Goal: Leave review/rating: Share an evaluation or opinion about a product, service, or content

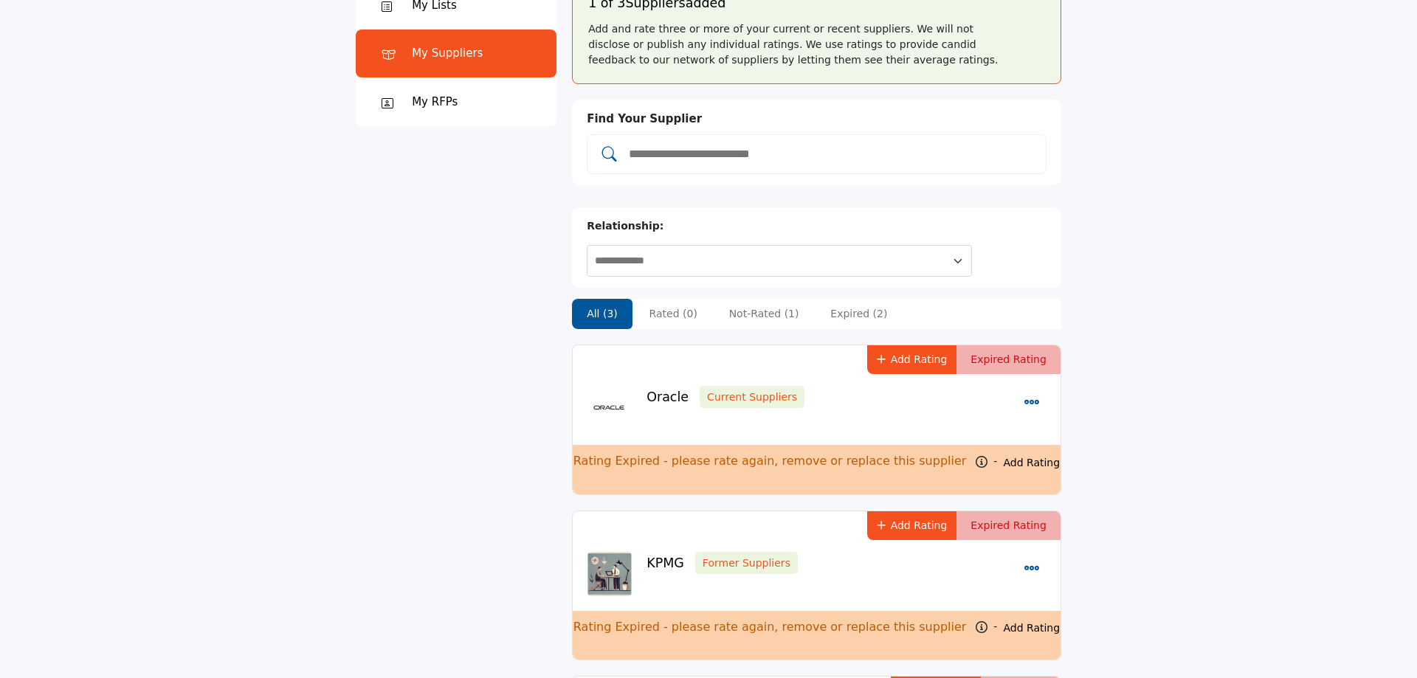
scroll to position [151, 0]
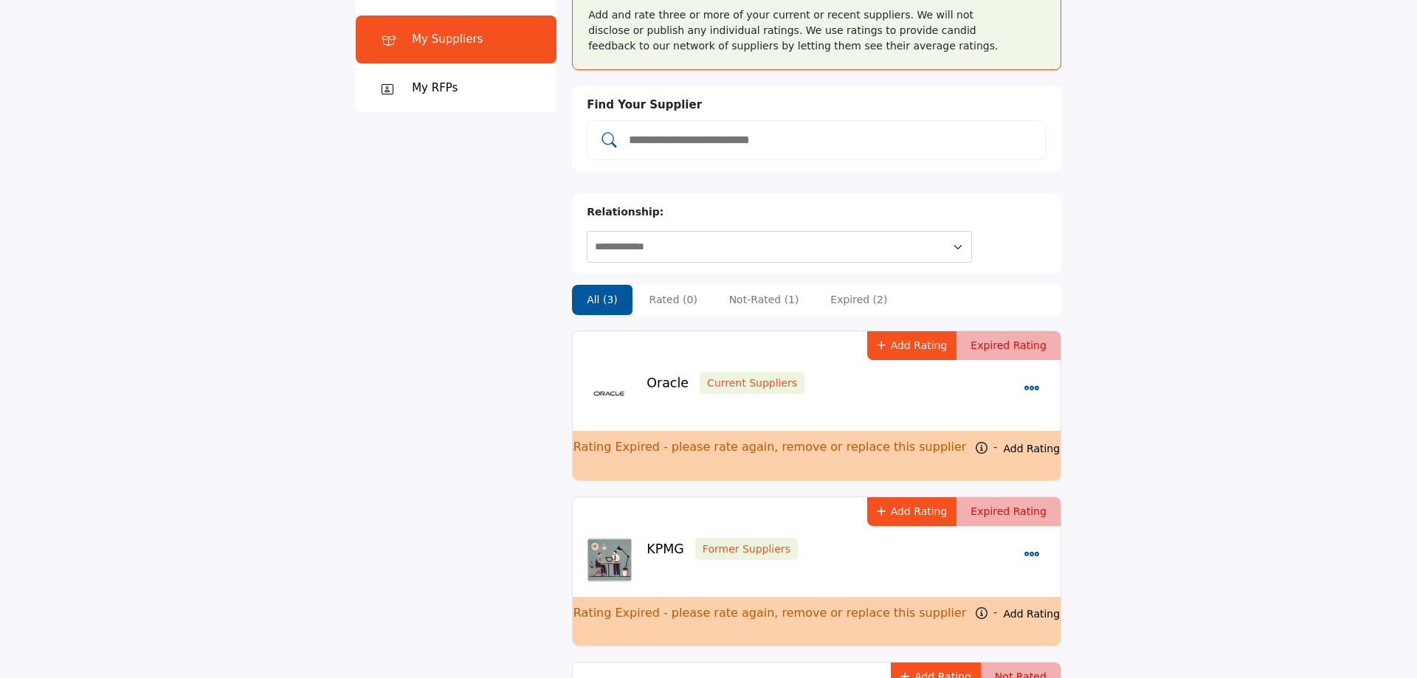
click at [1003, 441] on link "Add Rating" at bounding box center [1031, 448] width 57 height 15
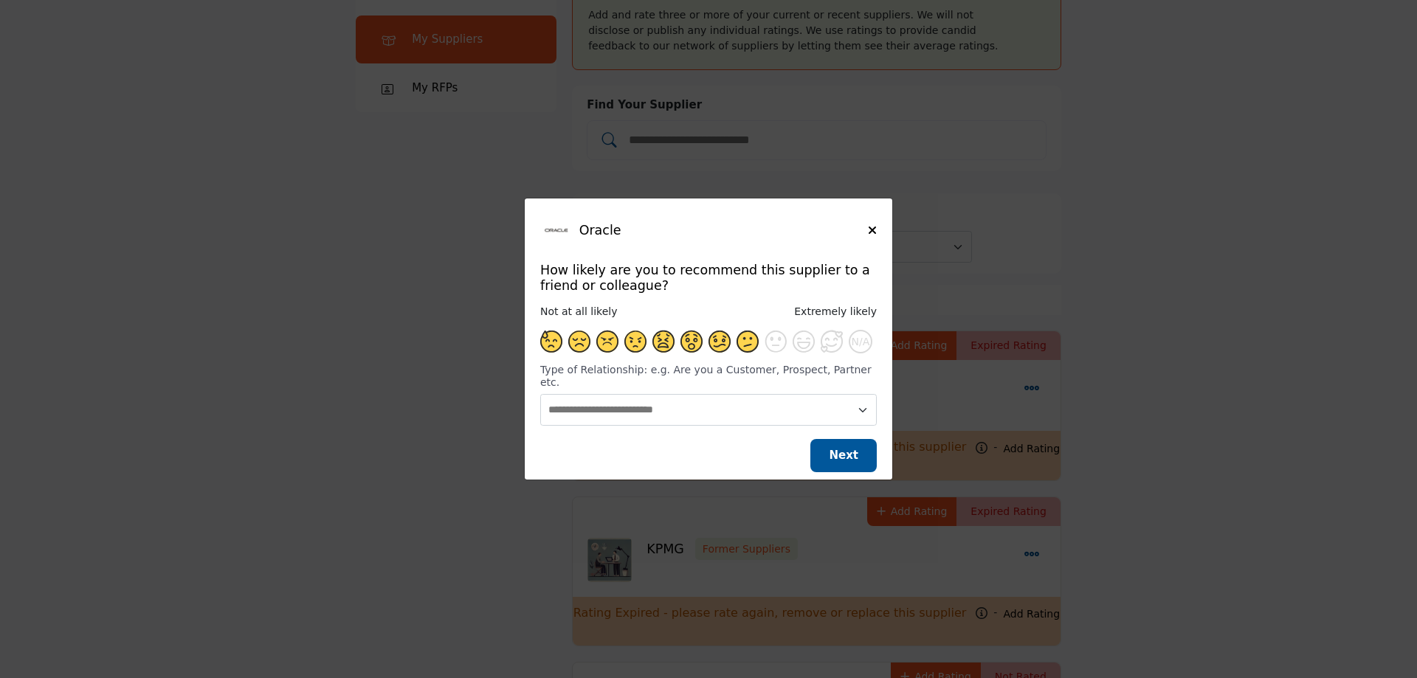
click at [755, 352] on span "Supplier Rating and Recommendation Modal for Oracle" at bounding box center [747, 342] width 22 height 22
click at [852, 450] on span "Next" at bounding box center [844, 455] width 30 height 13
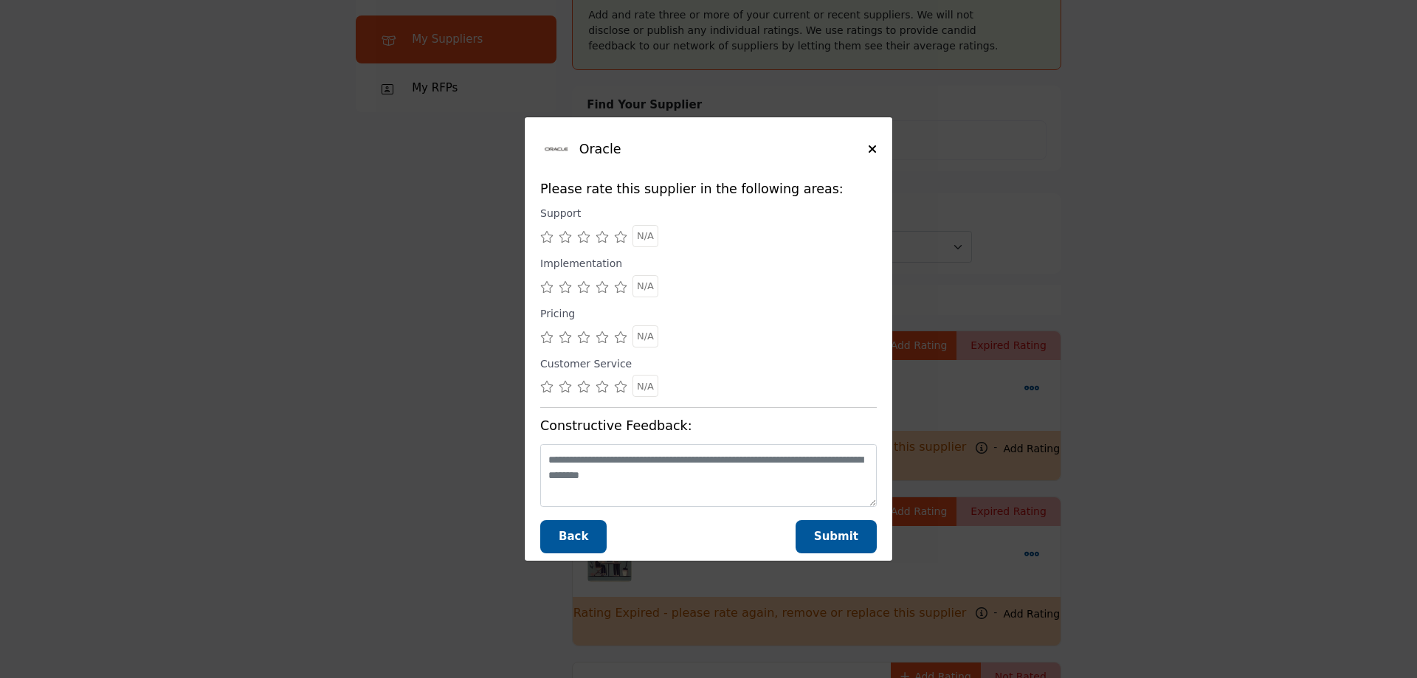
click at [582, 236] on icon "Supplier Rating and Recommendation Modal for Oracle" at bounding box center [583, 237] width 13 height 12
click at [565, 280] on div "Supplier Rating and Recommendation Modal for Oracle" at bounding box center [565, 286] width 13 height 22
click at [603, 335] on icon "Supplier Rating and Recommendation Modal for Oracle" at bounding box center [602, 337] width 13 height 12
click at [565, 389] on icon "Supplier Rating and Recommendation Modal for Oracle" at bounding box center [565, 387] width 13 height 12
click at [840, 538] on span "Submit" at bounding box center [836, 536] width 44 height 13
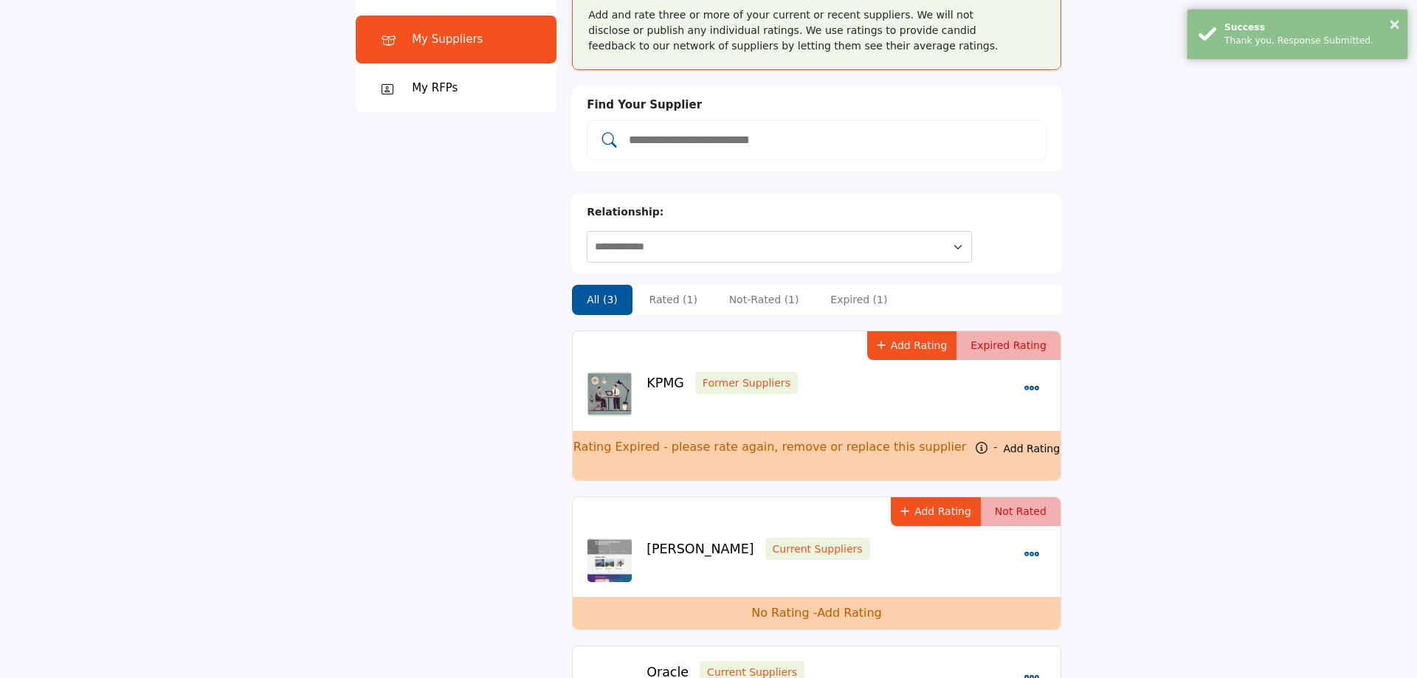
click at [1017, 441] on link "Add Rating" at bounding box center [1031, 448] width 57 height 15
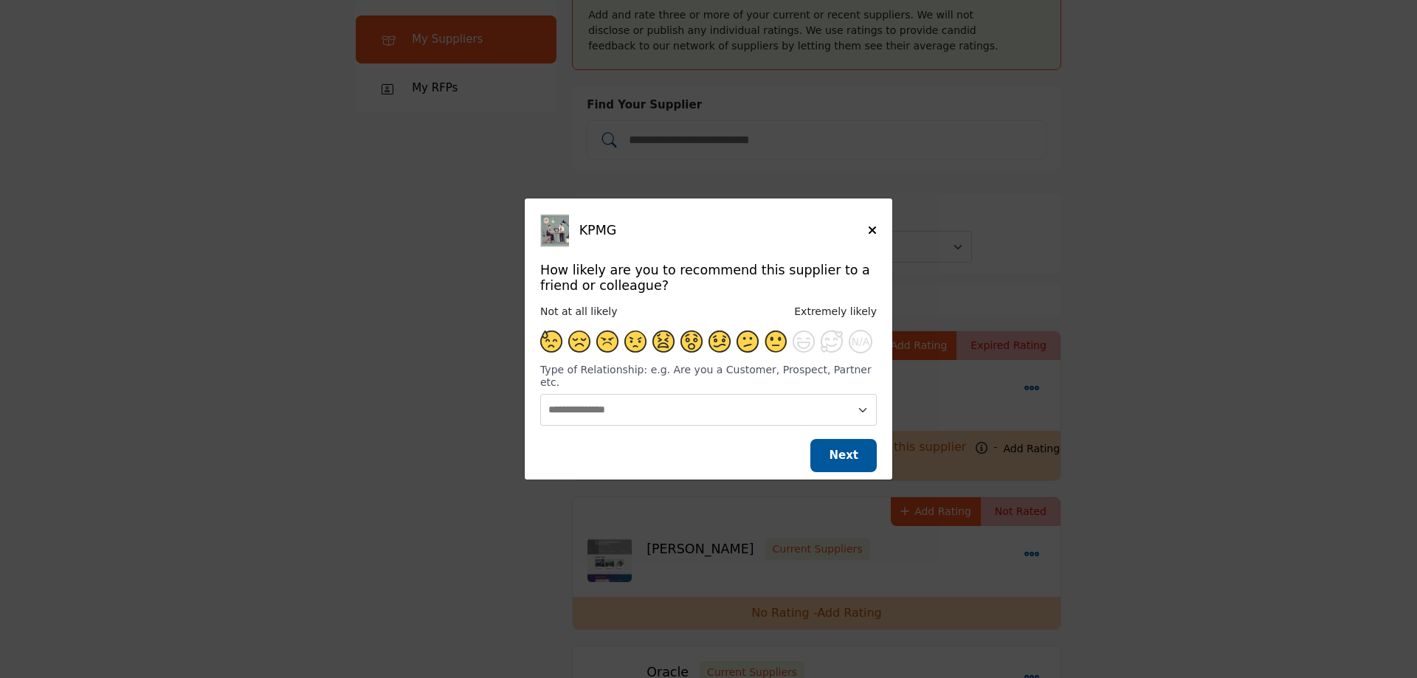
click at [781, 348] on span "Supplier Rating and Recommendation Modal for KPMG" at bounding box center [775, 342] width 22 height 22
click at [844, 452] on span "Next" at bounding box center [844, 455] width 30 height 13
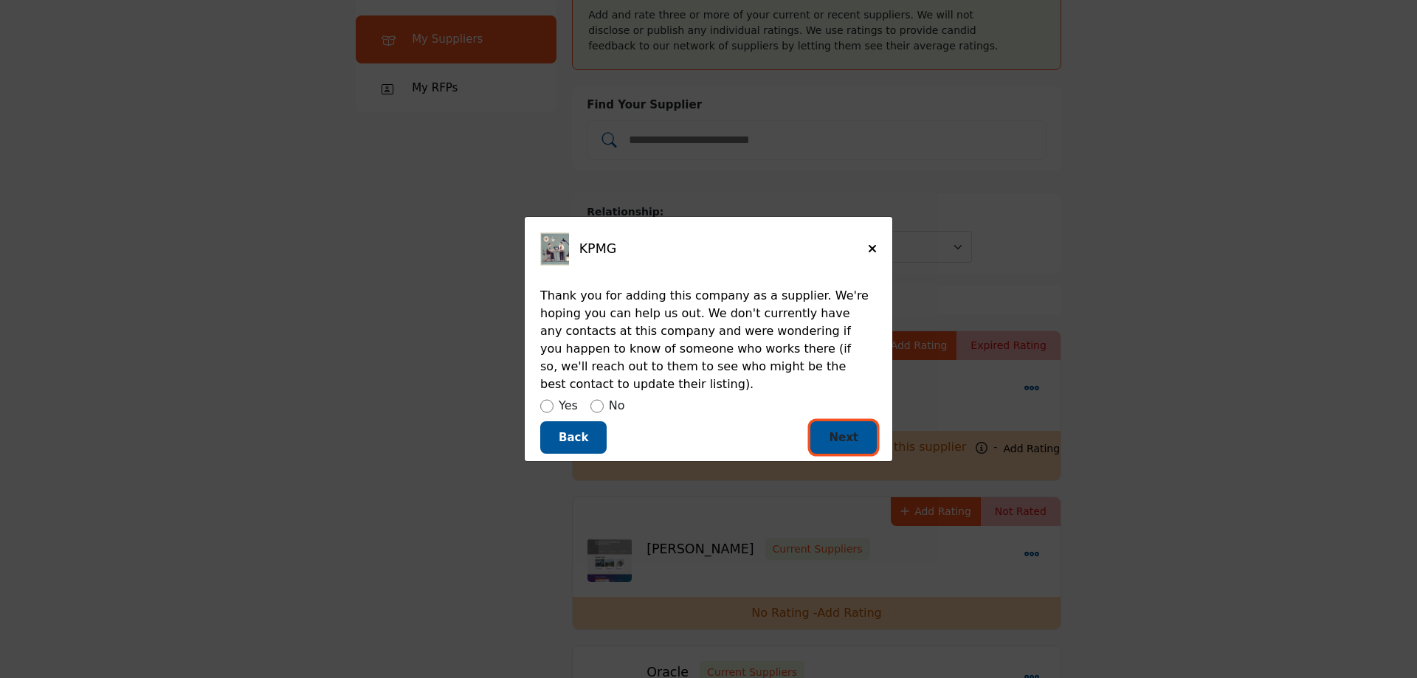
click at [854, 432] on span "Next" at bounding box center [844, 437] width 30 height 13
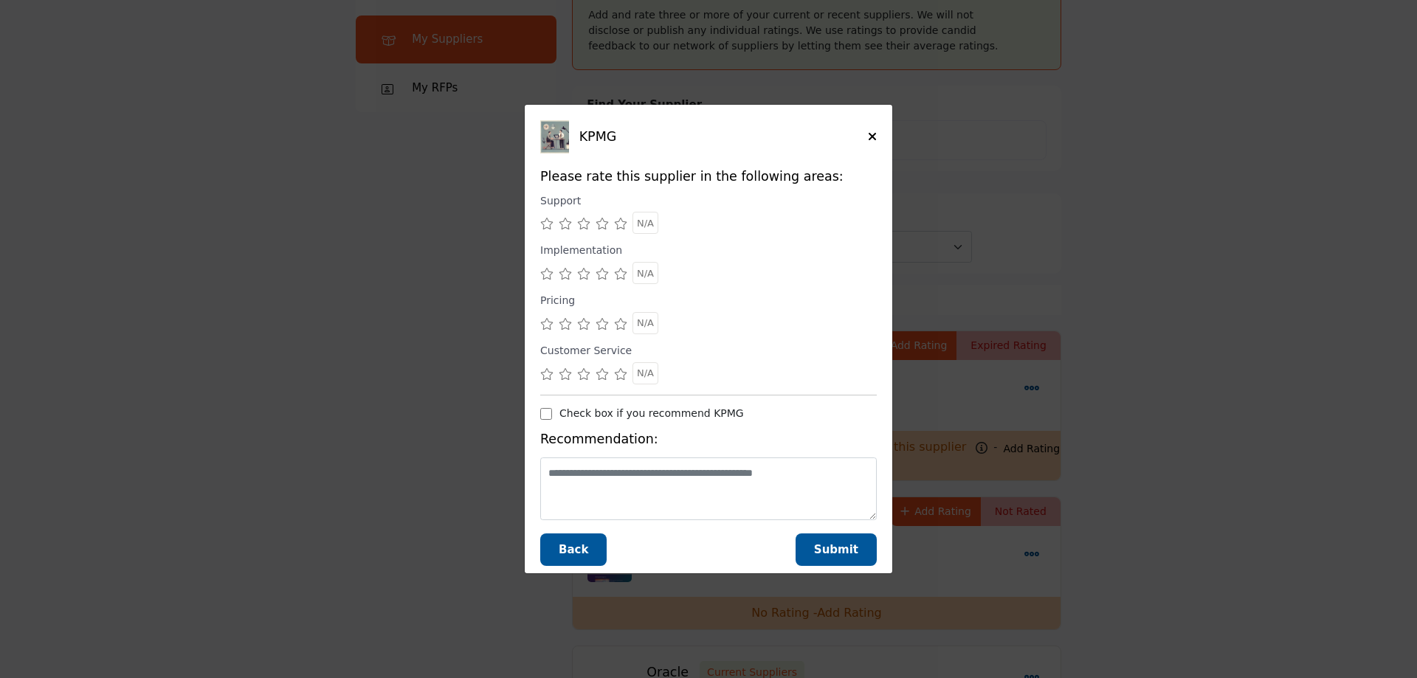
click at [616, 226] on icon "Supplier Rating and Recommendation Modal for KPMG" at bounding box center [620, 224] width 13 height 12
click at [604, 276] on icon "Supplier Rating and Recommendation Modal for KPMG" at bounding box center [602, 274] width 13 height 12
click at [594, 325] on div "Supplier Rating and Recommendation Modal for KPMG" at bounding box center [708, 323] width 336 height 22
click at [598, 325] on icon "Supplier Rating and Recommendation Modal for KPMG" at bounding box center [602, 324] width 13 height 12
click at [615, 373] on icon "Supplier Rating and Recommendation Modal for KPMG" at bounding box center [620, 374] width 13 height 12
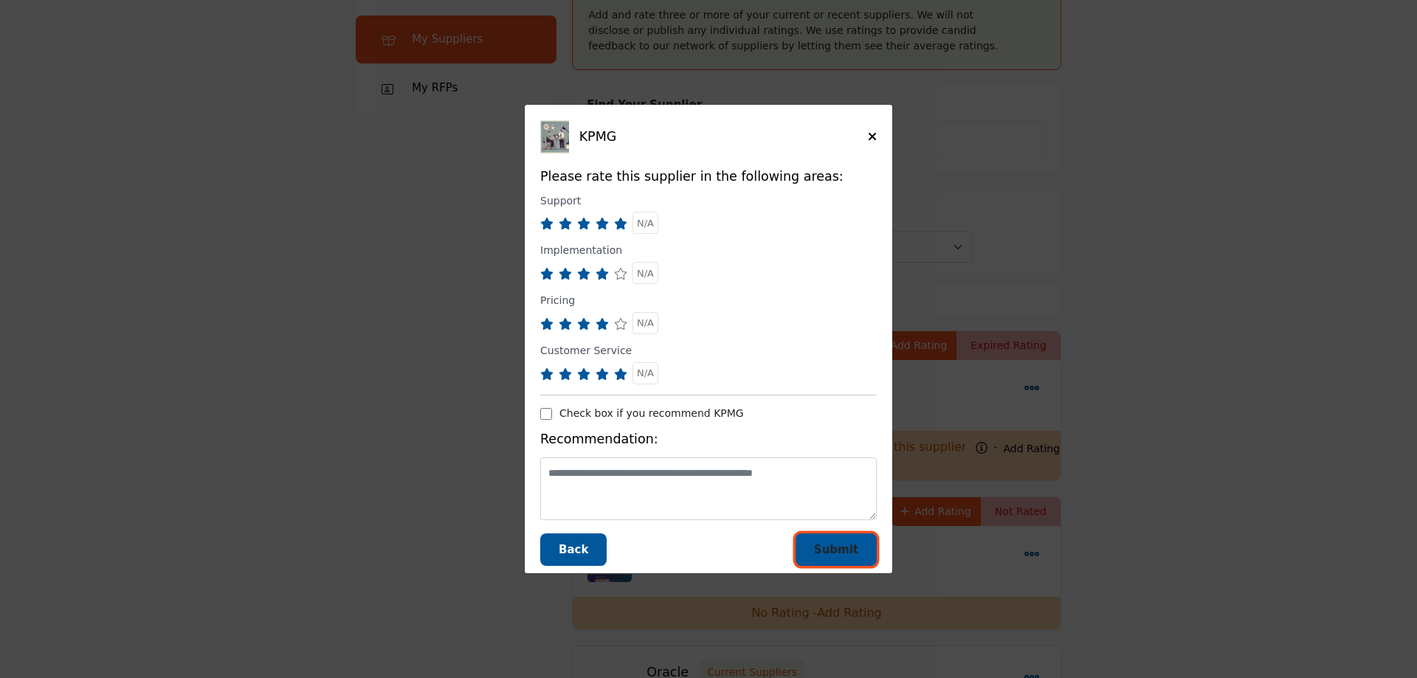
click at [855, 553] on span "Submit" at bounding box center [836, 549] width 44 height 13
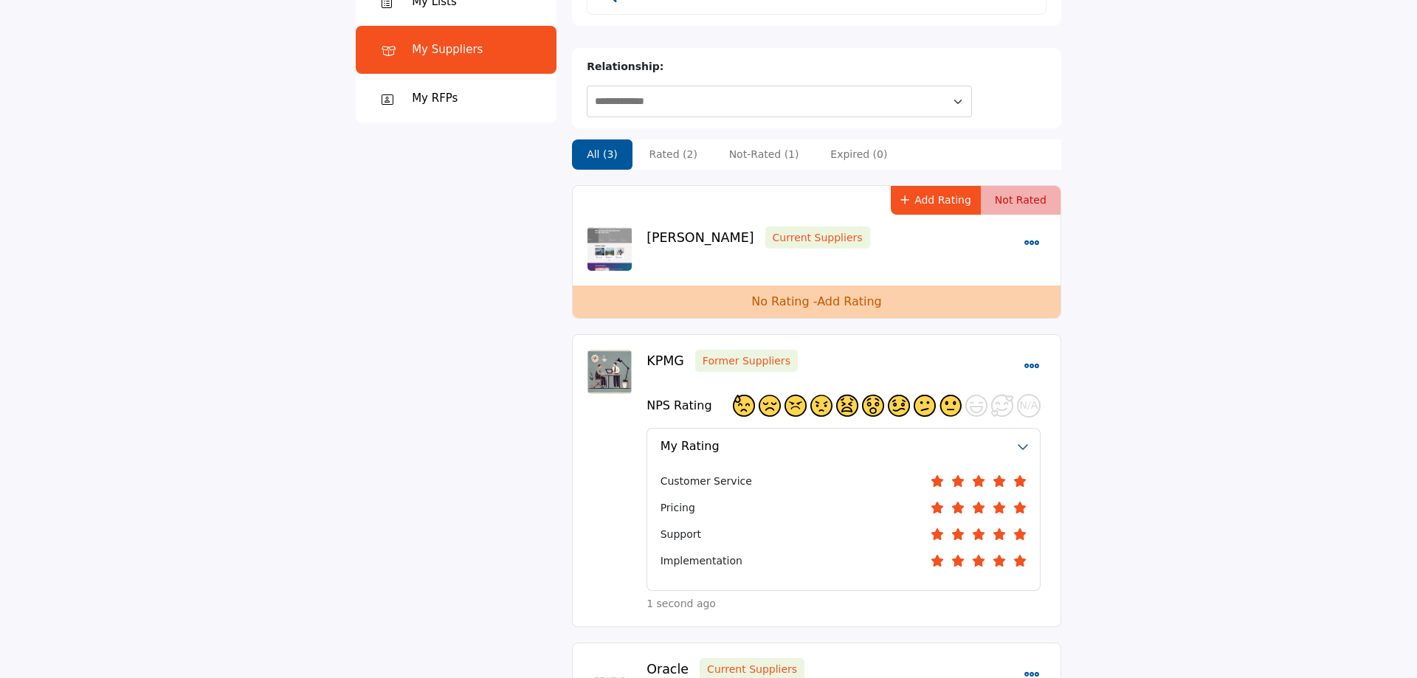
scroll to position [75, 0]
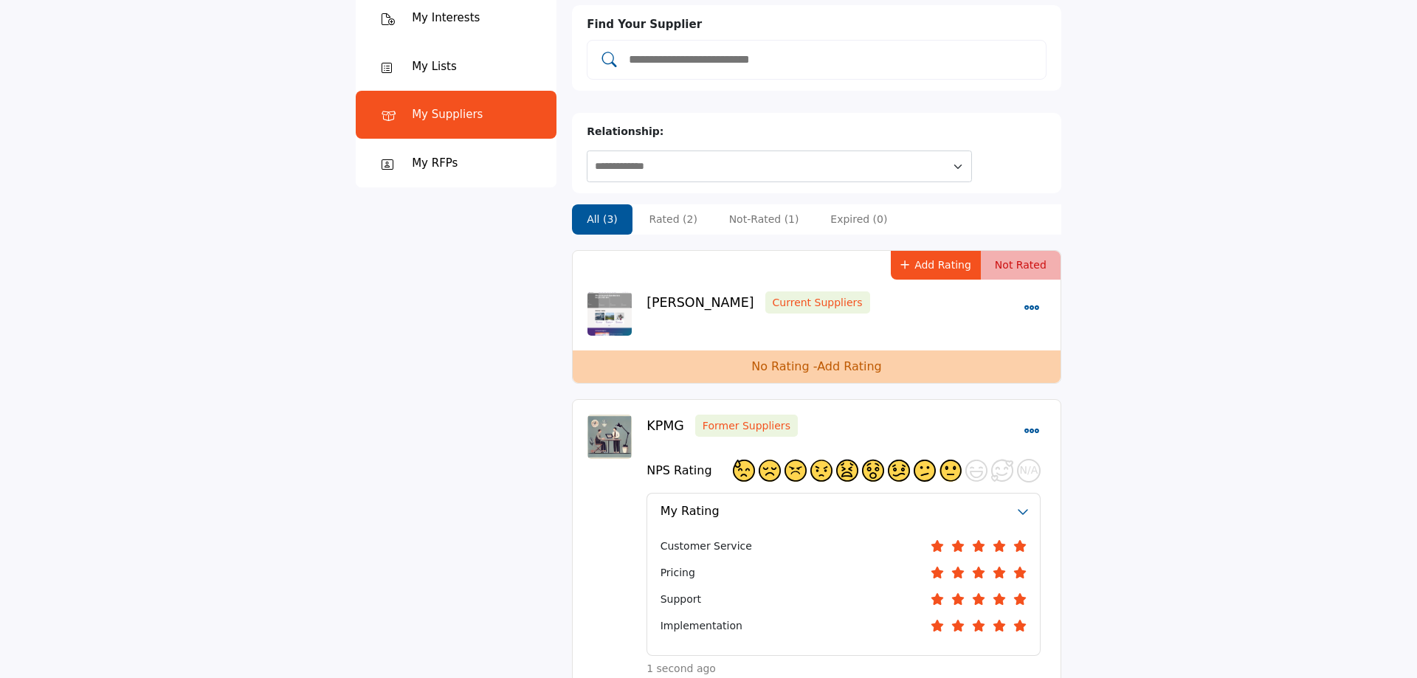
click at [962, 251] on button "Add Rating" at bounding box center [936, 265] width 90 height 29
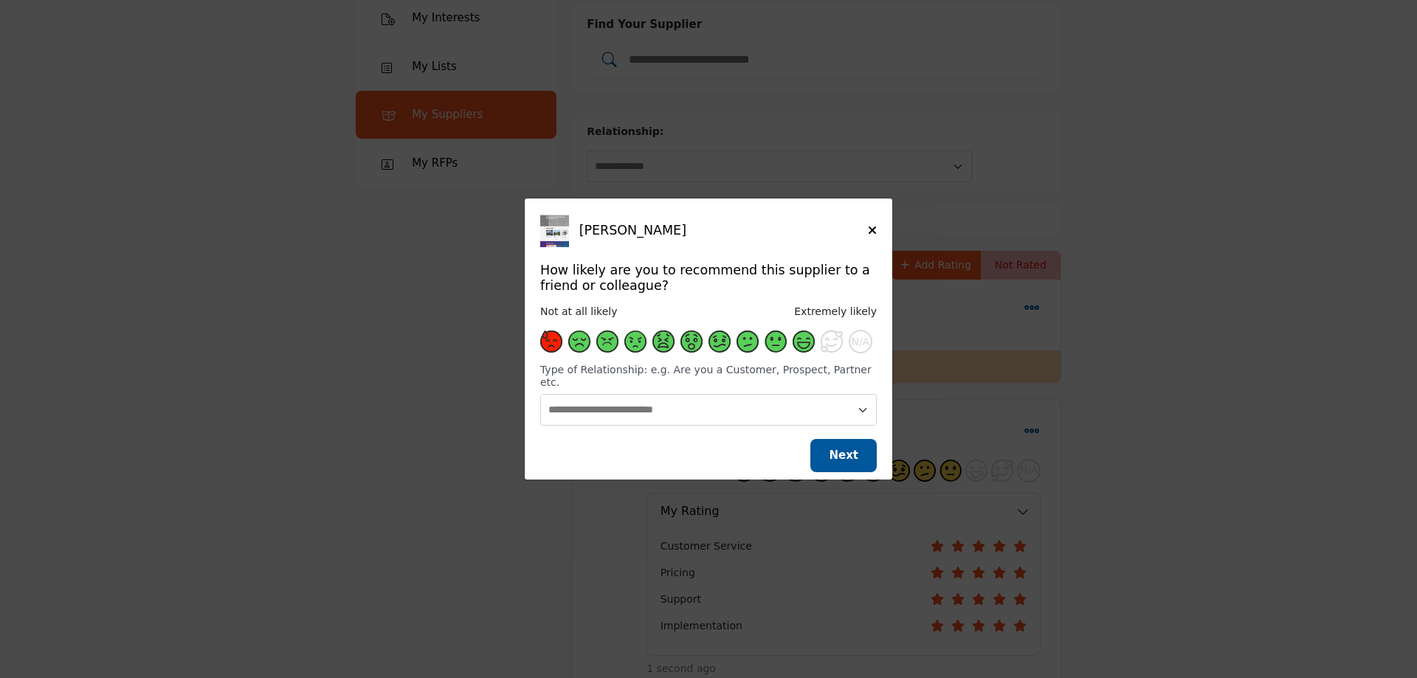
click at [800, 348] on span "Supplier Rating and Recommendation Modal for Grant Thornton" at bounding box center [804, 342] width 22 height 22
click at [837, 452] on span "Next" at bounding box center [844, 455] width 30 height 13
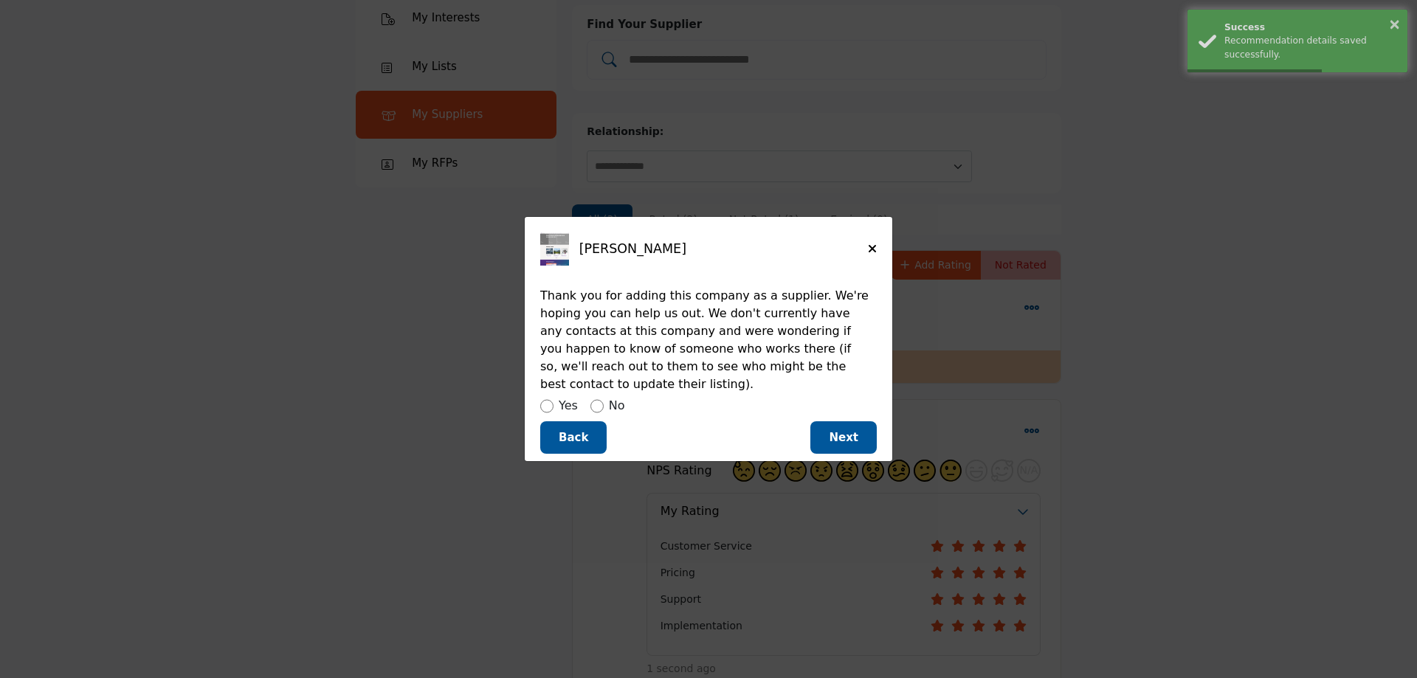
click at [614, 398] on label "No" at bounding box center [617, 406] width 16 height 18
click at [829, 432] on button "Next" at bounding box center [843, 437] width 66 height 33
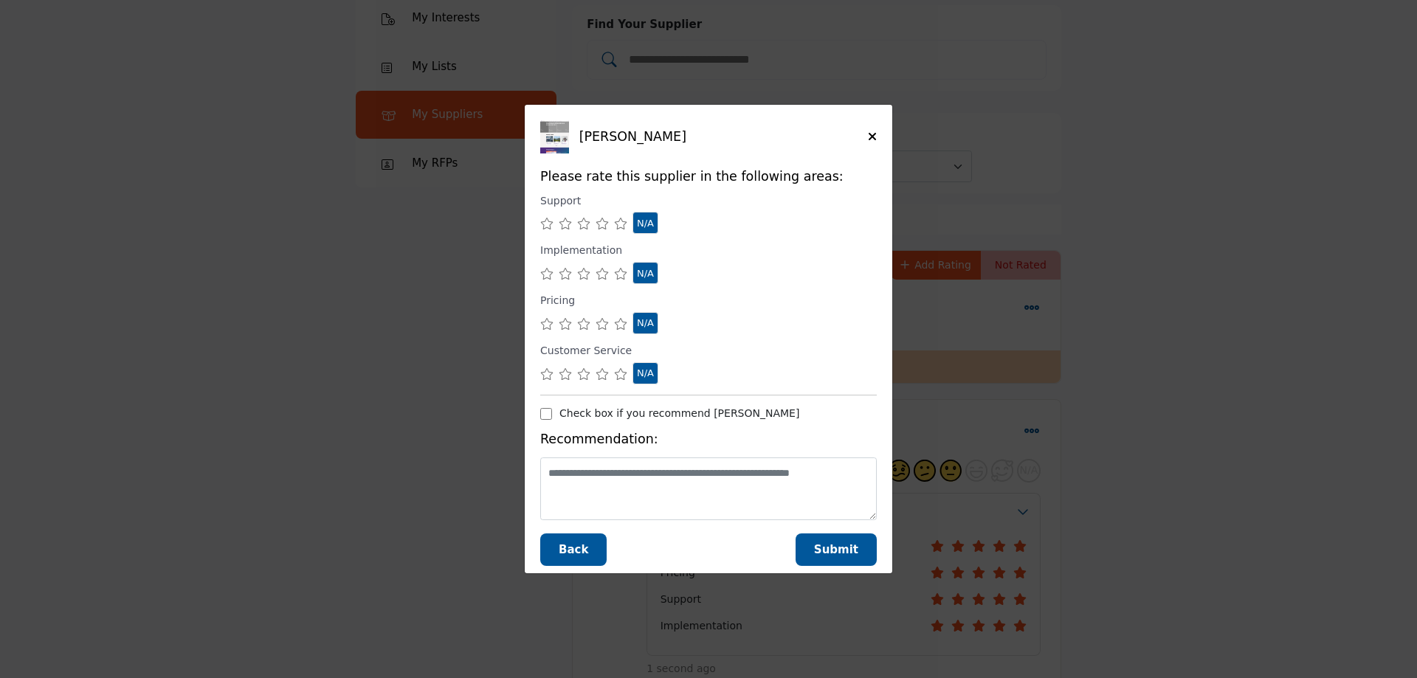
click at [606, 224] on icon "Supplier Rating and Recommendation Modal for Grant Thornton" at bounding box center [602, 224] width 13 height 12
click at [604, 272] on icon "Supplier Rating and Recommendation Modal for Grant Thornton" at bounding box center [602, 274] width 13 height 12
click at [604, 325] on icon "Supplier Rating and Recommendation Modal for Grant Thornton" at bounding box center [602, 324] width 13 height 12
click at [609, 374] on div "Supplier Rating and Recommendation Modal for Grant Thornton" at bounding box center [708, 373] width 336 height 22
click at [605, 374] on icon "Supplier Rating and Recommendation Modal for Grant Thornton" at bounding box center [602, 374] width 13 height 12
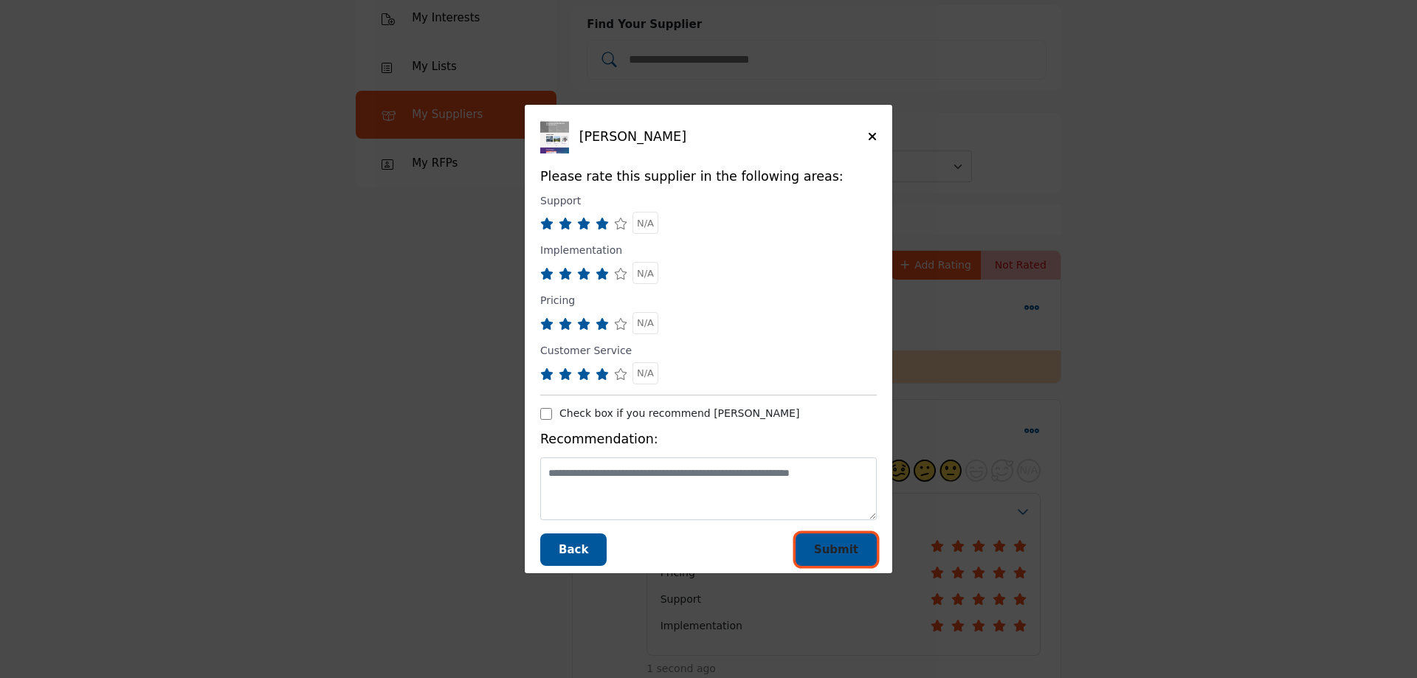
click at [831, 553] on span "Submit" at bounding box center [836, 549] width 44 height 13
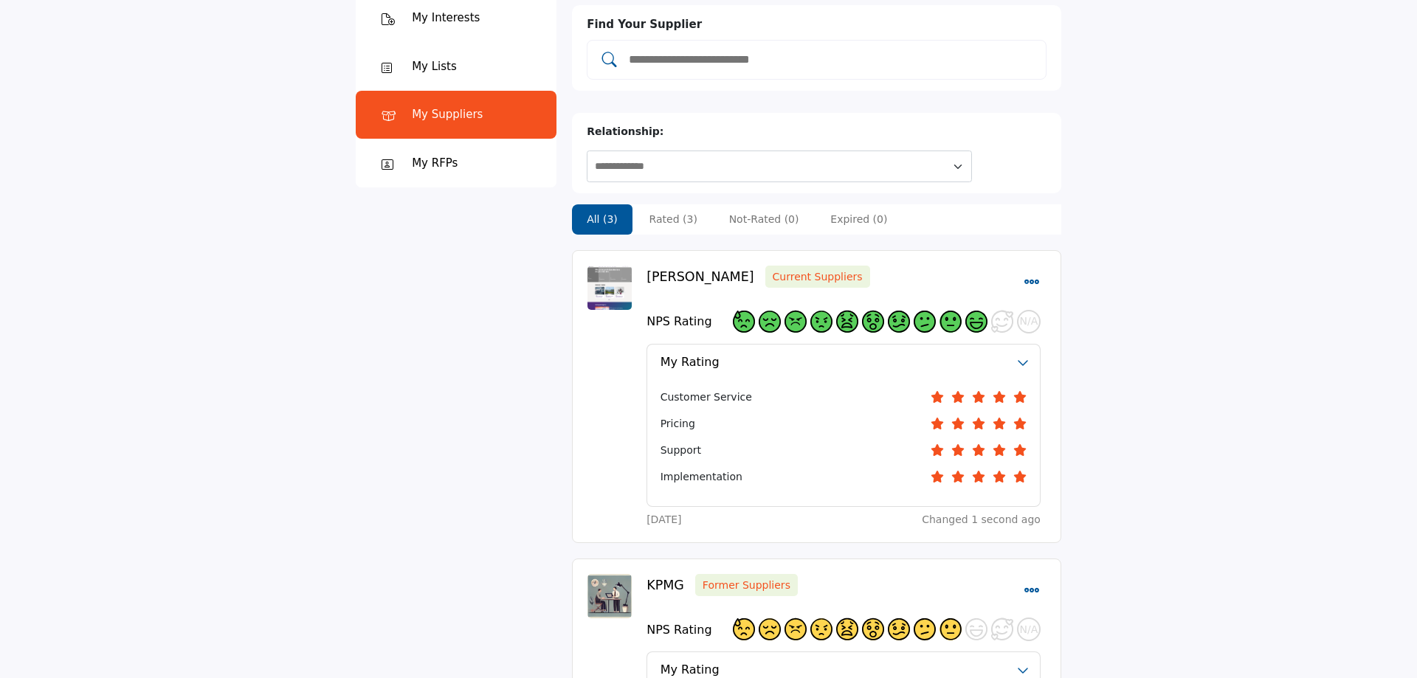
click at [1406, 313] on section "My Interests My Interests My Lists" at bounding box center [708, 585] width 1417 height 1218
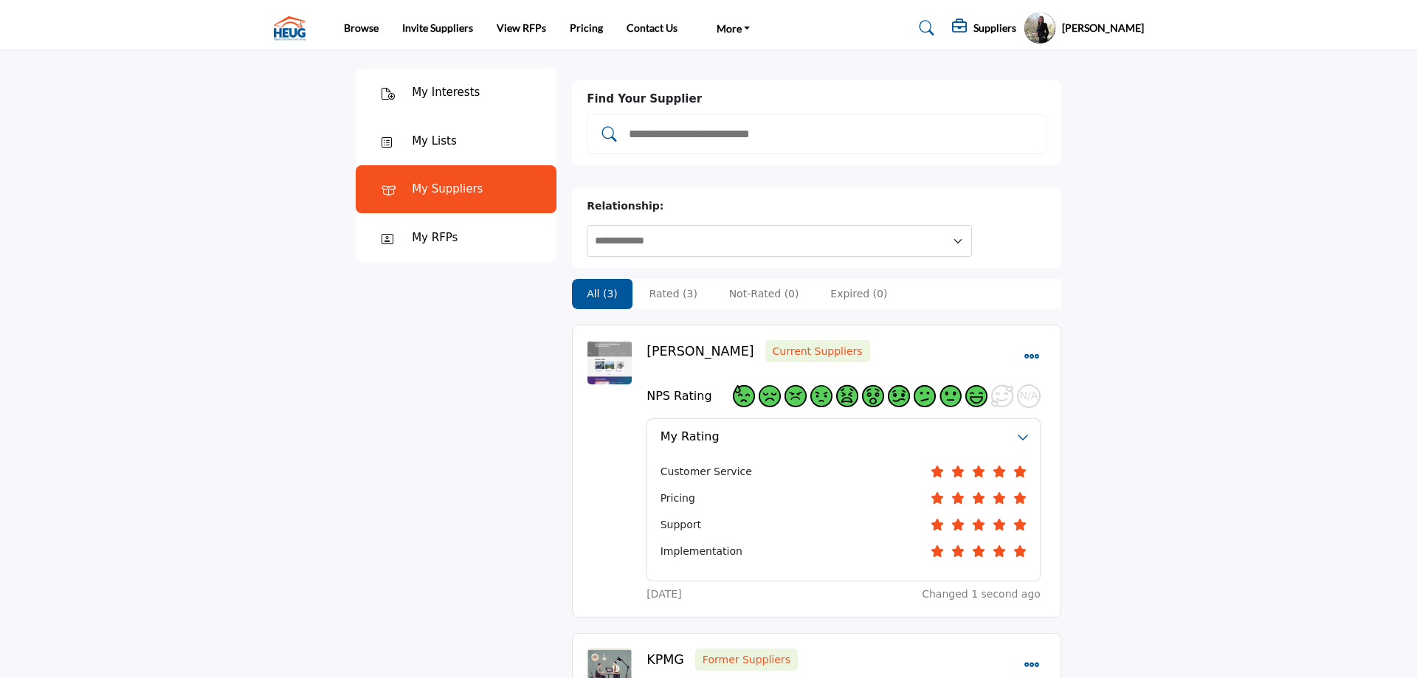
scroll to position [0, 0]
click at [906, 139] on input "Add and rate your suppliers" at bounding box center [831, 134] width 409 height 19
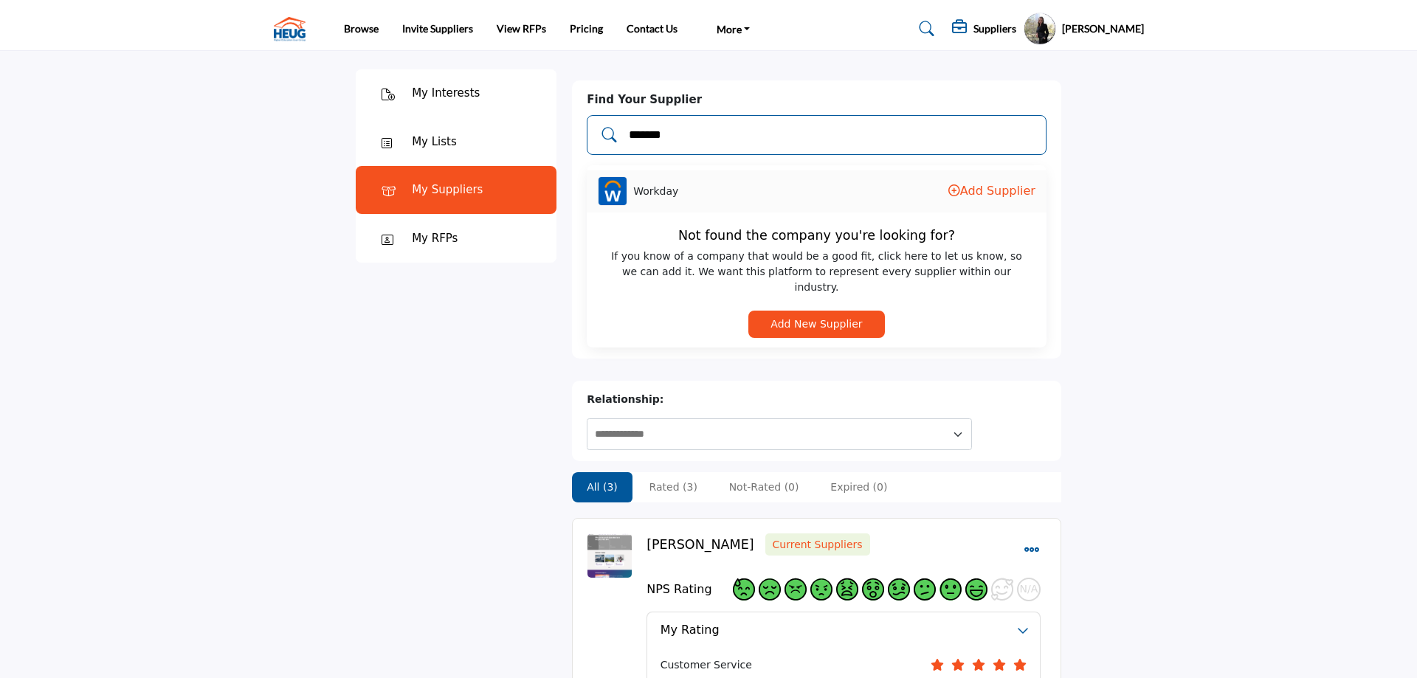
type input "*******"
click at [855, 311] on button "Add New Supplier" at bounding box center [816, 324] width 136 height 27
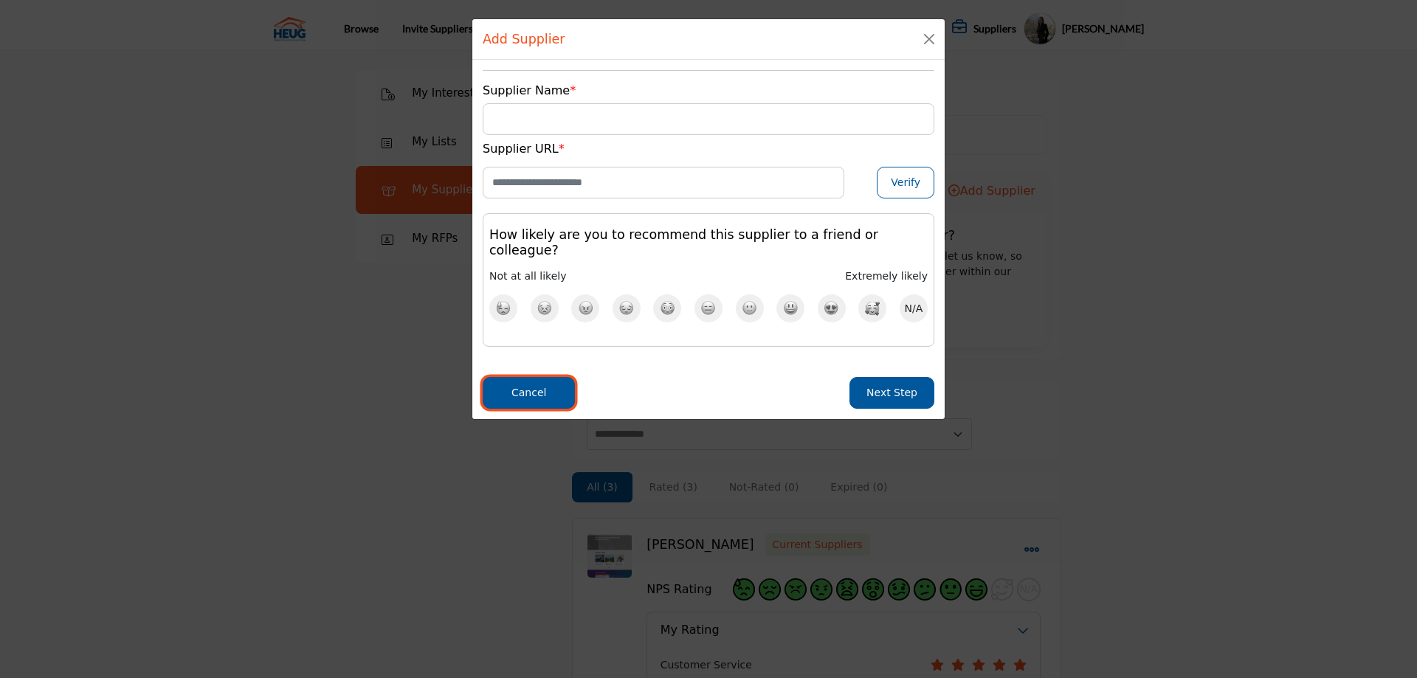
click at [539, 388] on button "Cancel" at bounding box center [529, 393] width 92 height 32
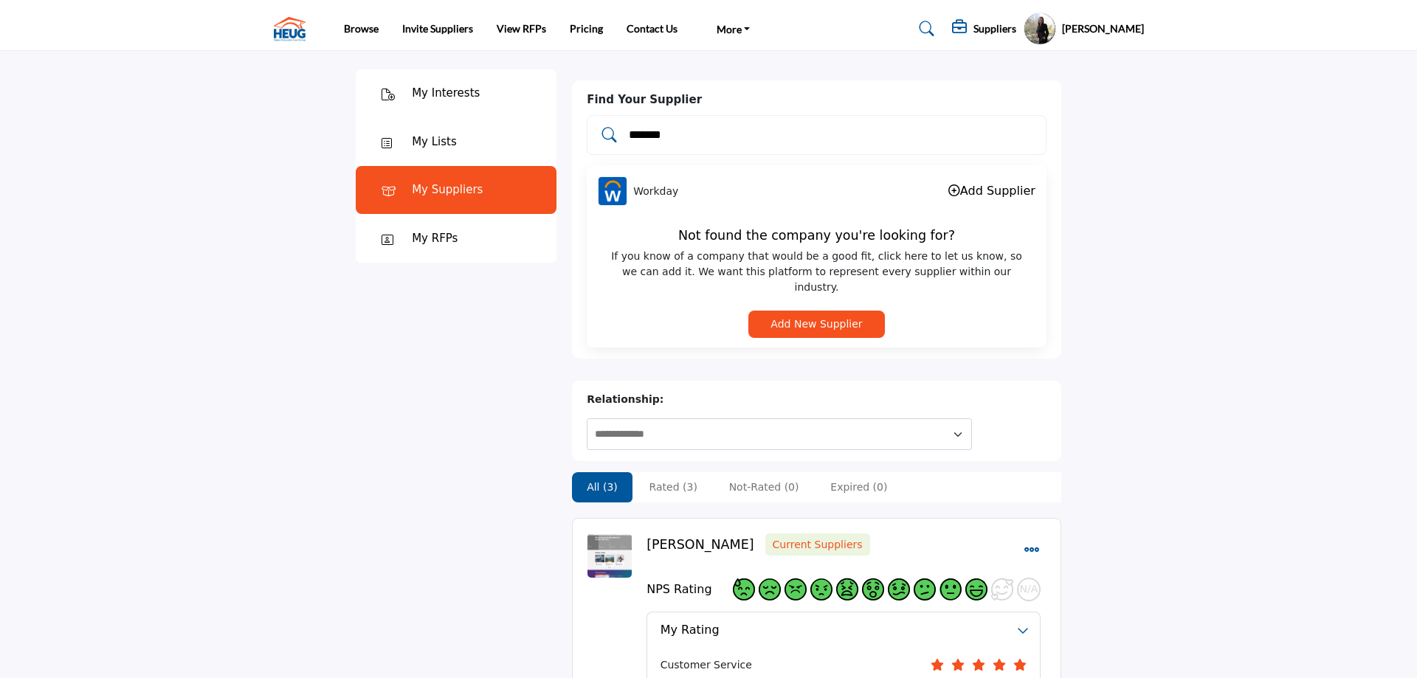
click at [1007, 191] on link "Add Supplier" at bounding box center [991, 191] width 87 height 14
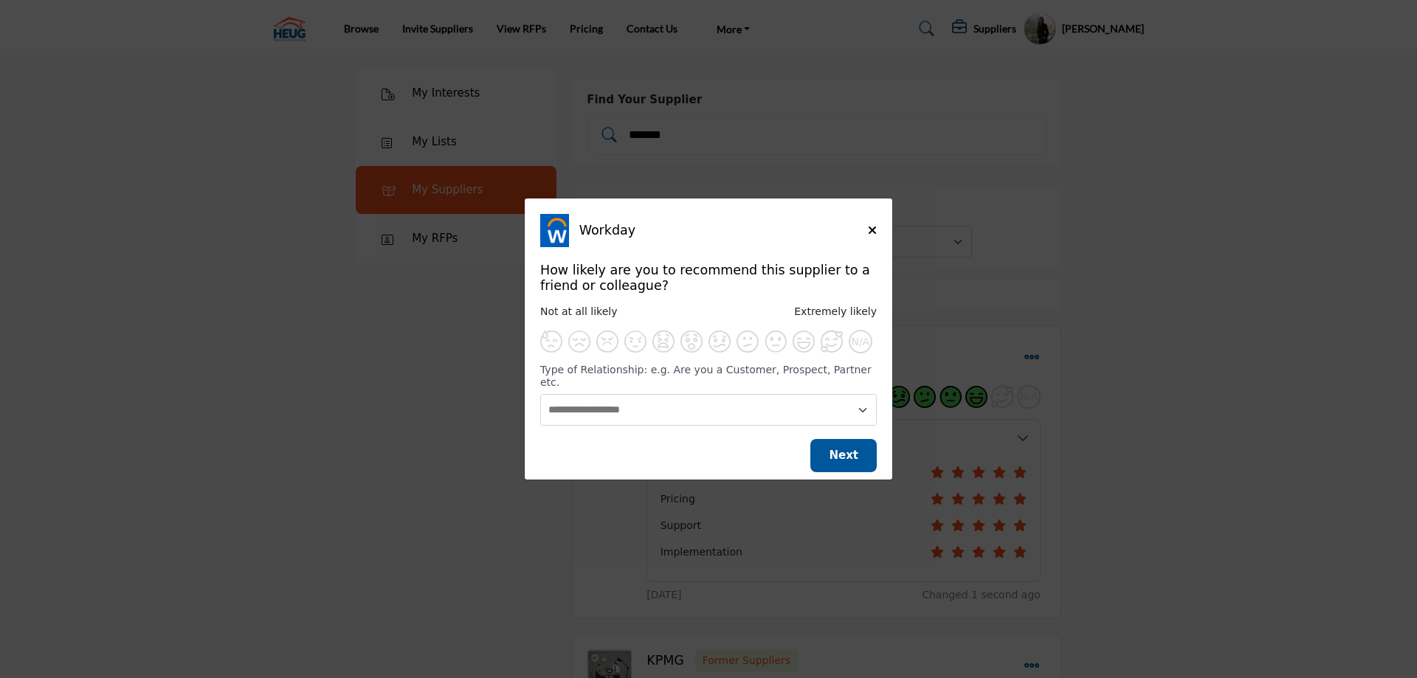
click at [790, 351] on div "N/A" at bounding box center [708, 342] width 336 height 24
click at [794, 351] on span "Supplier Rating and Recommendation Modal for Workday" at bounding box center [804, 342] width 22 height 22
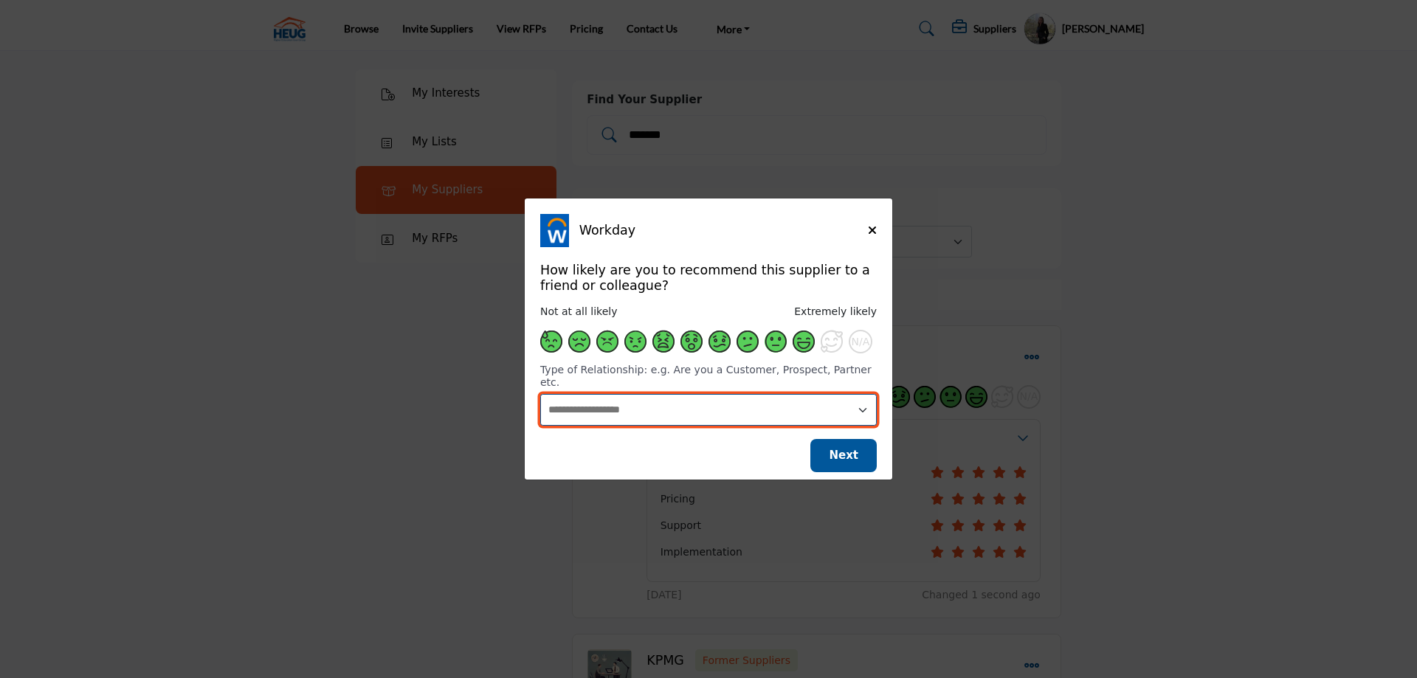
click at [540, 394] on select "**********" at bounding box center [708, 410] width 336 height 32
select select "********"
click option "**********" at bounding box center [0, 0] width 0 height 0
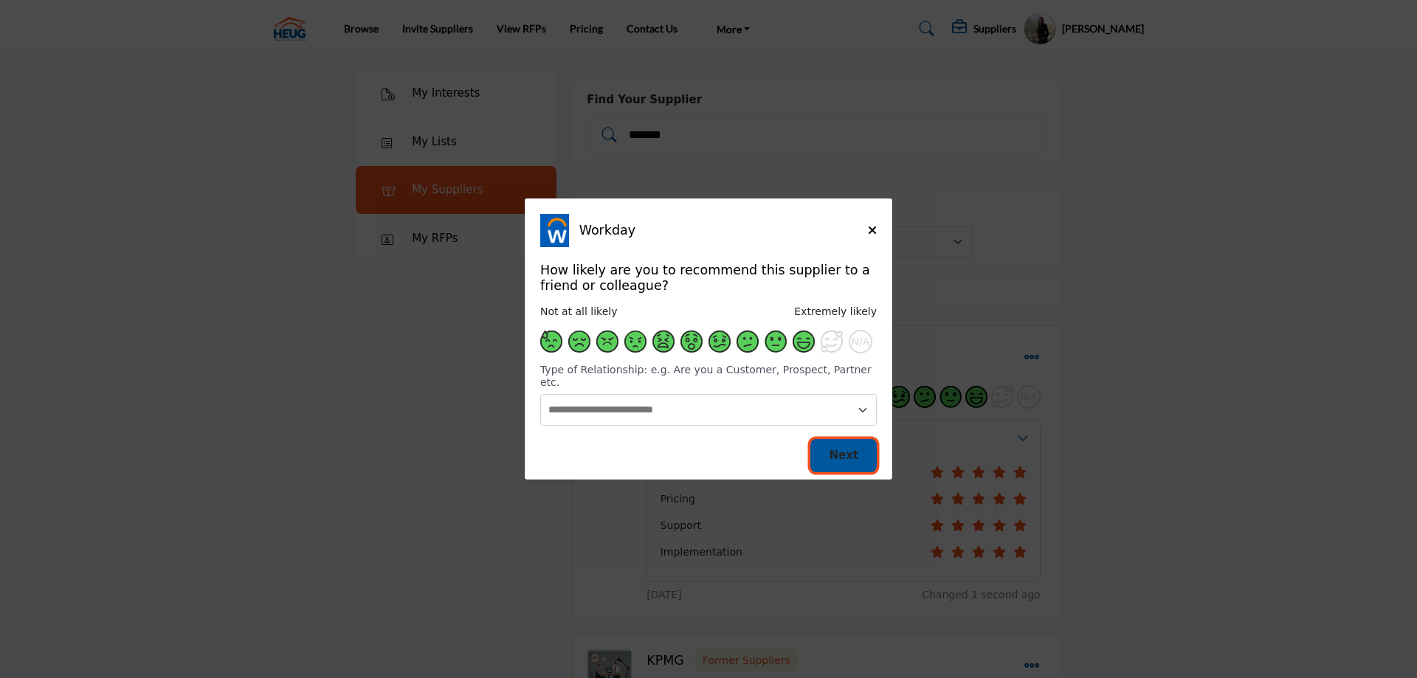
click at [836, 449] on span "Next" at bounding box center [844, 455] width 30 height 13
click at [834, 451] on span "Next" at bounding box center [844, 455] width 30 height 13
click at [843, 449] on span "Next" at bounding box center [844, 455] width 30 height 13
click at [876, 236] on icon "Close" at bounding box center [872, 230] width 9 height 12
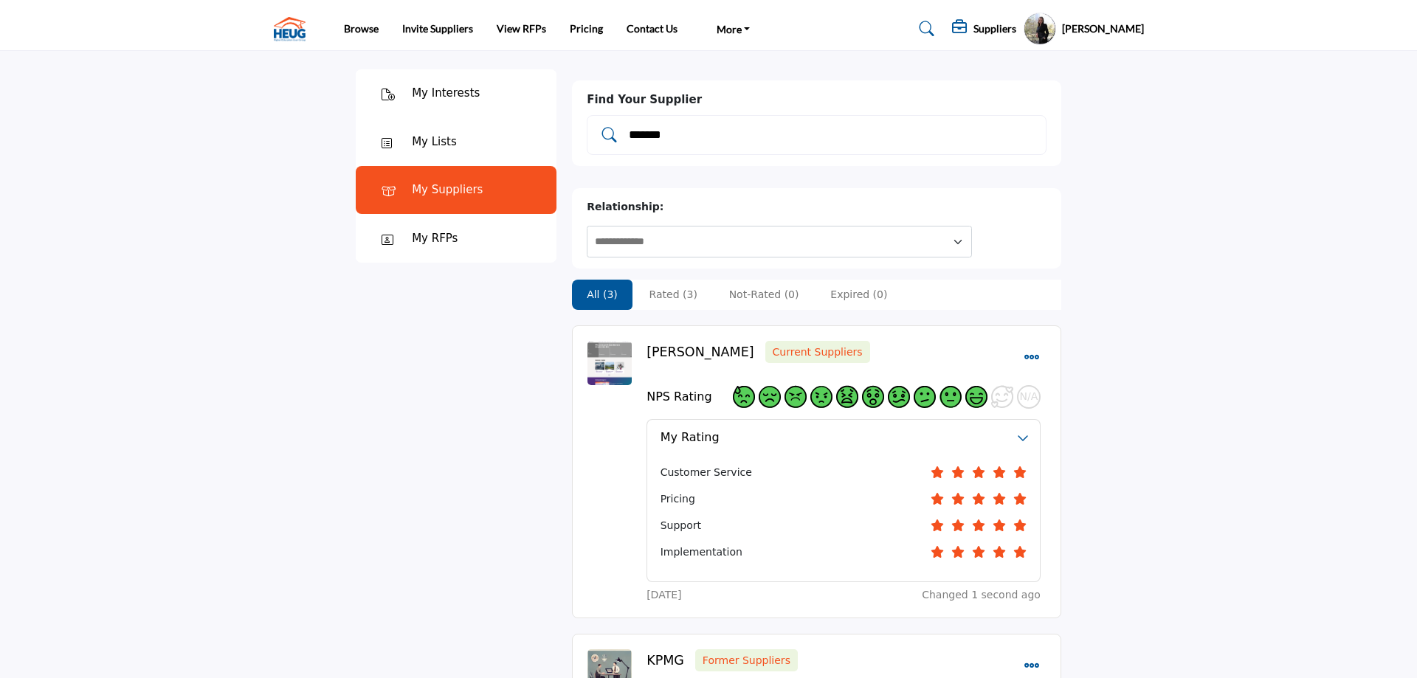
click at [742, 134] on input "*******" at bounding box center [831, 134] width 409 height 19
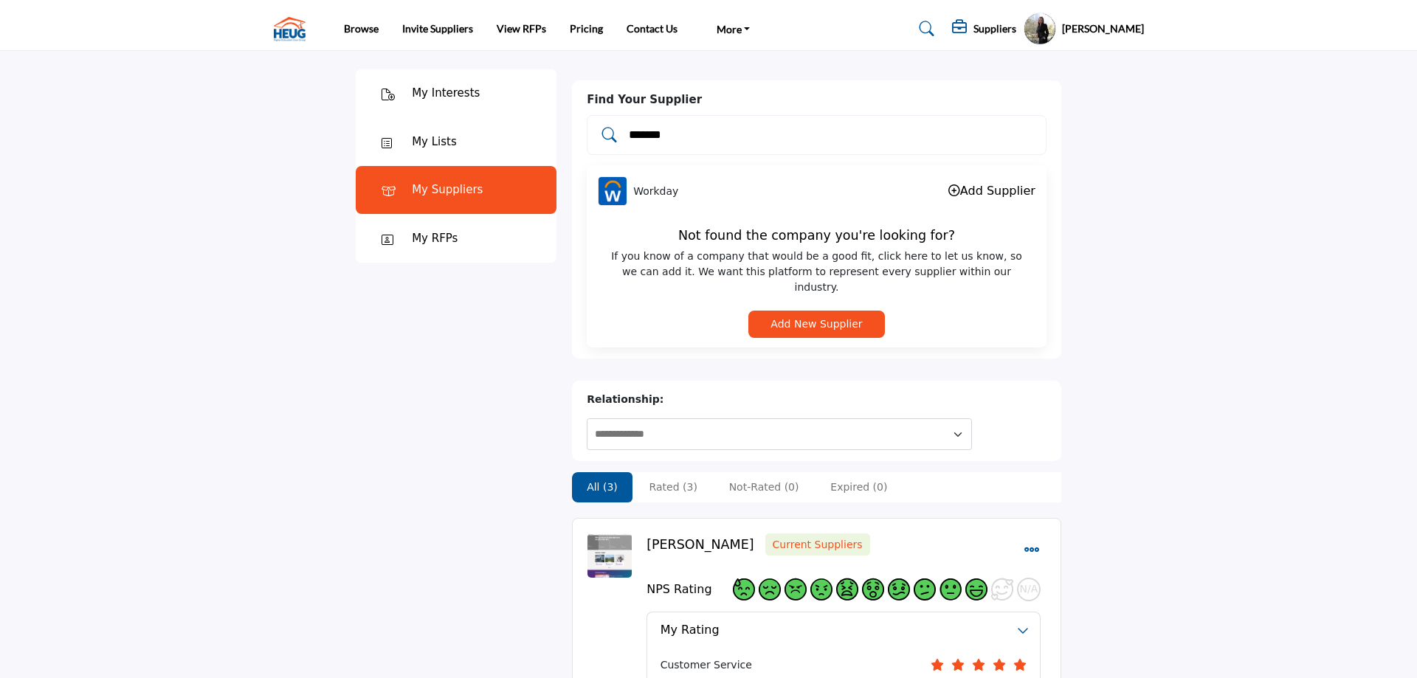
click at [1001, 193] on link "Add Supplier" at bounding box center [991, 191] width 87 height 14
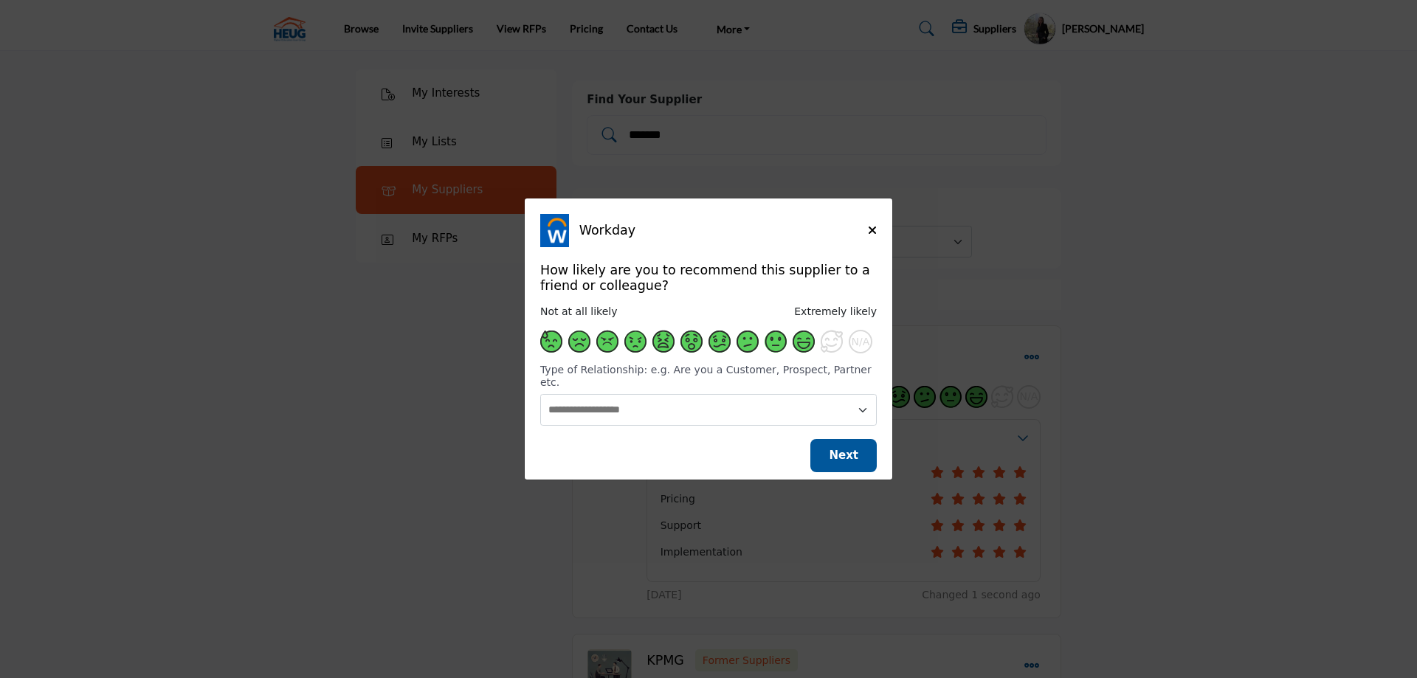
click at [800, 347] on span "Supplier Rating and Recommendation Modal for Workday" at bounding box center [804, 342] width 22 height 22
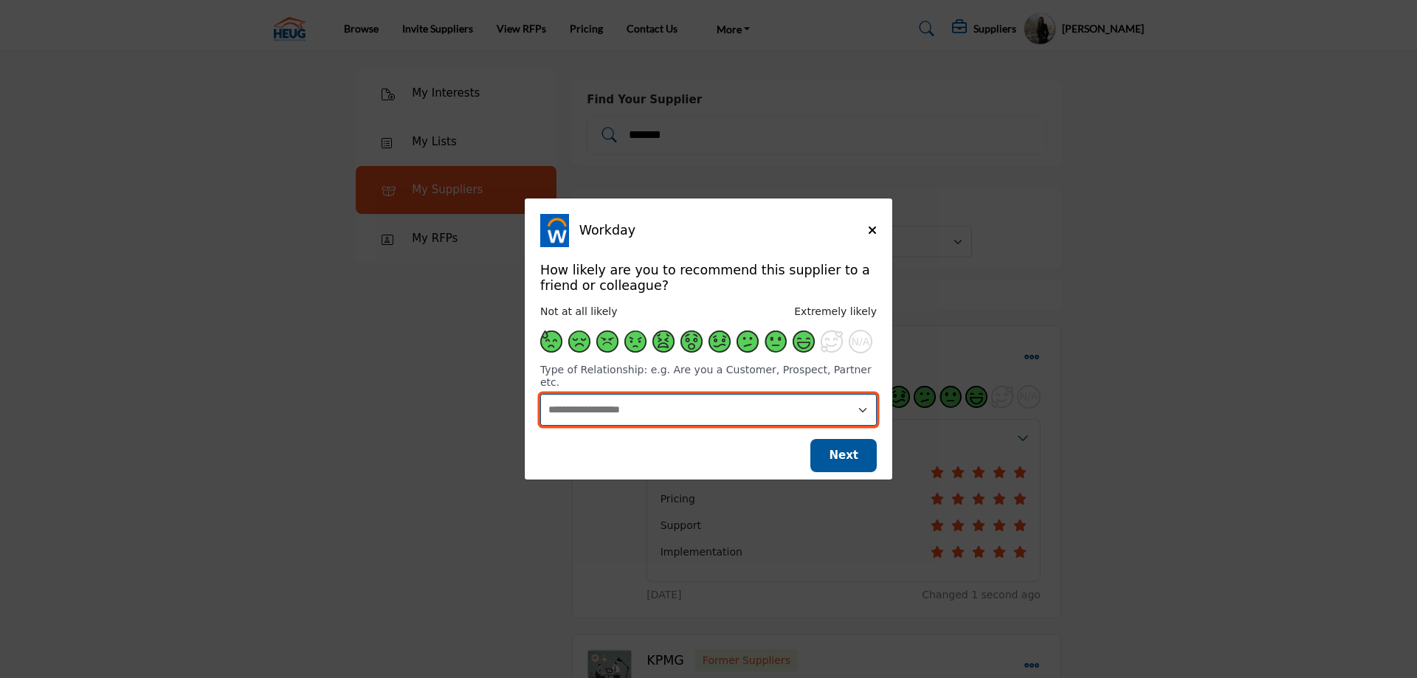
click at [540, 394] on select "**********" at bounding box center [708, 410] width 336 height 32
select select "********"
click option "**********" at bounding box center [0, 0] width 0 height 0
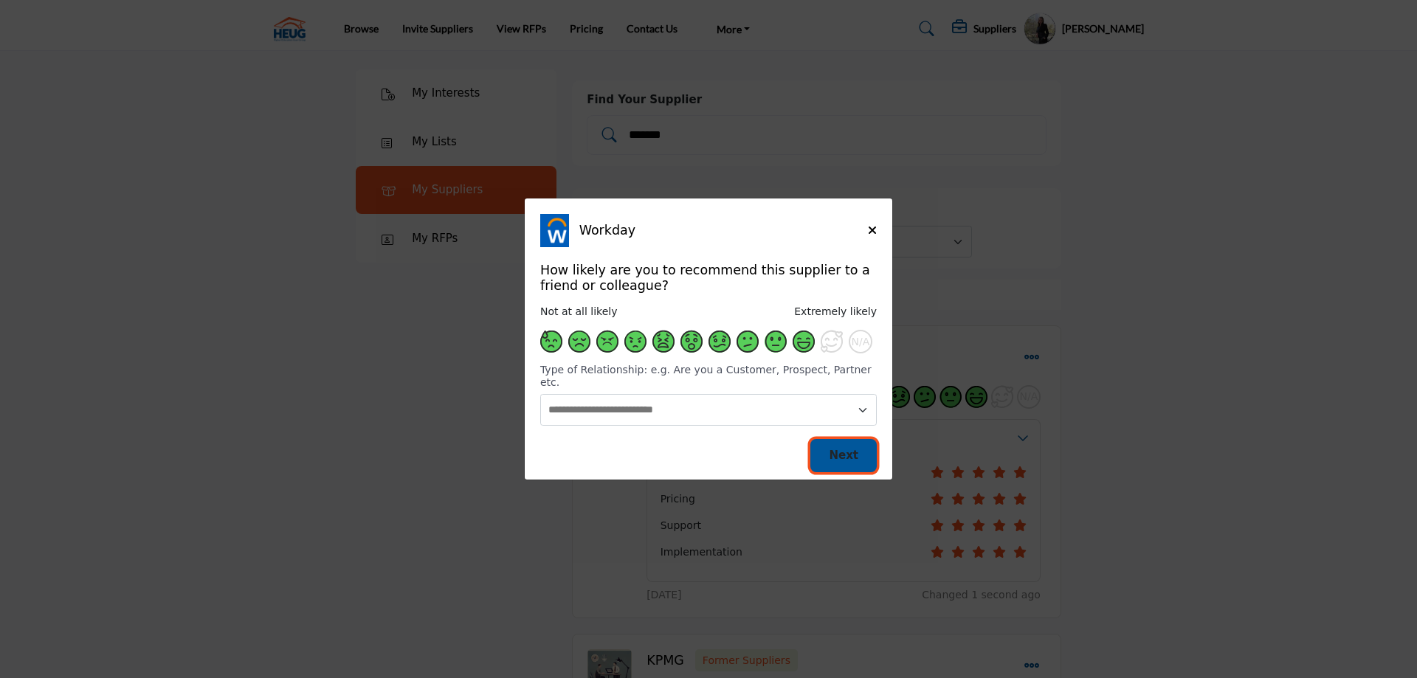
click at [840, 449] on span "Next" at bounding box center [844, 455] width 30 height 13
click at [868, 236] on icon "Close" at bounding box center [872, 230] width 9 height 12
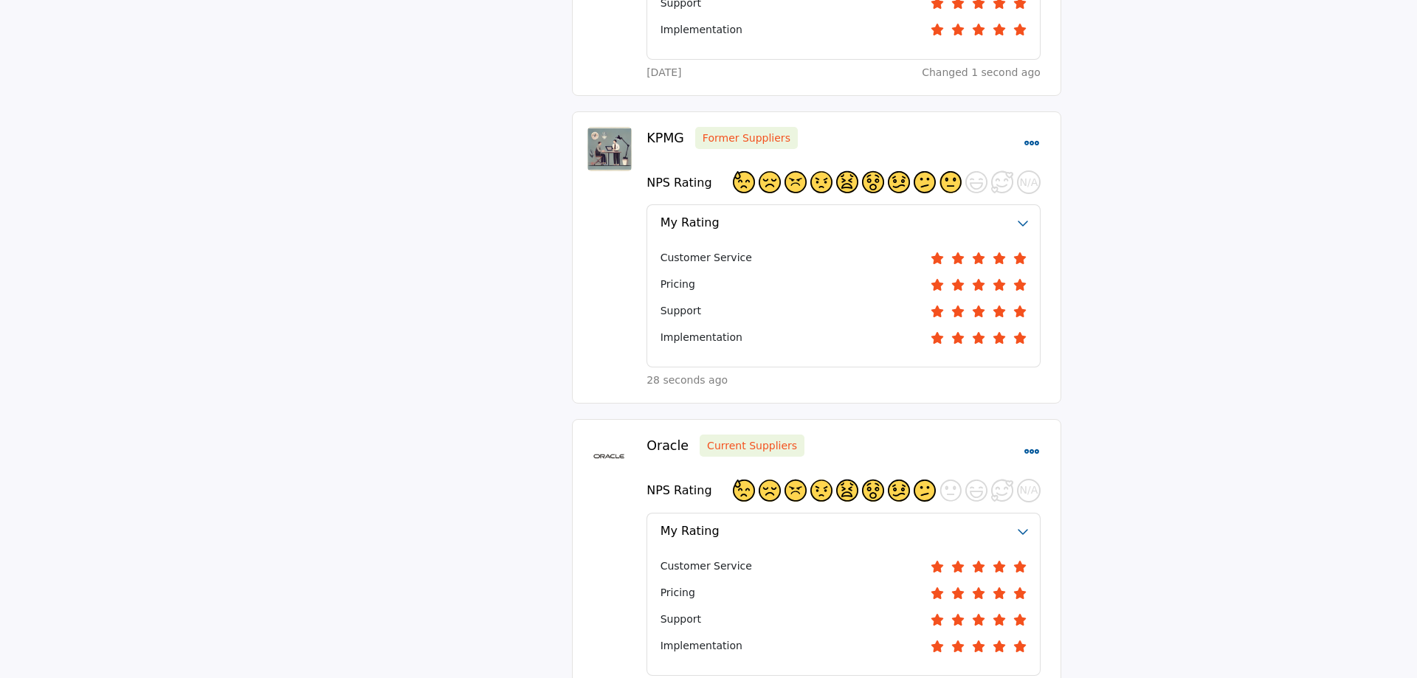
scroll to position [527, 0]
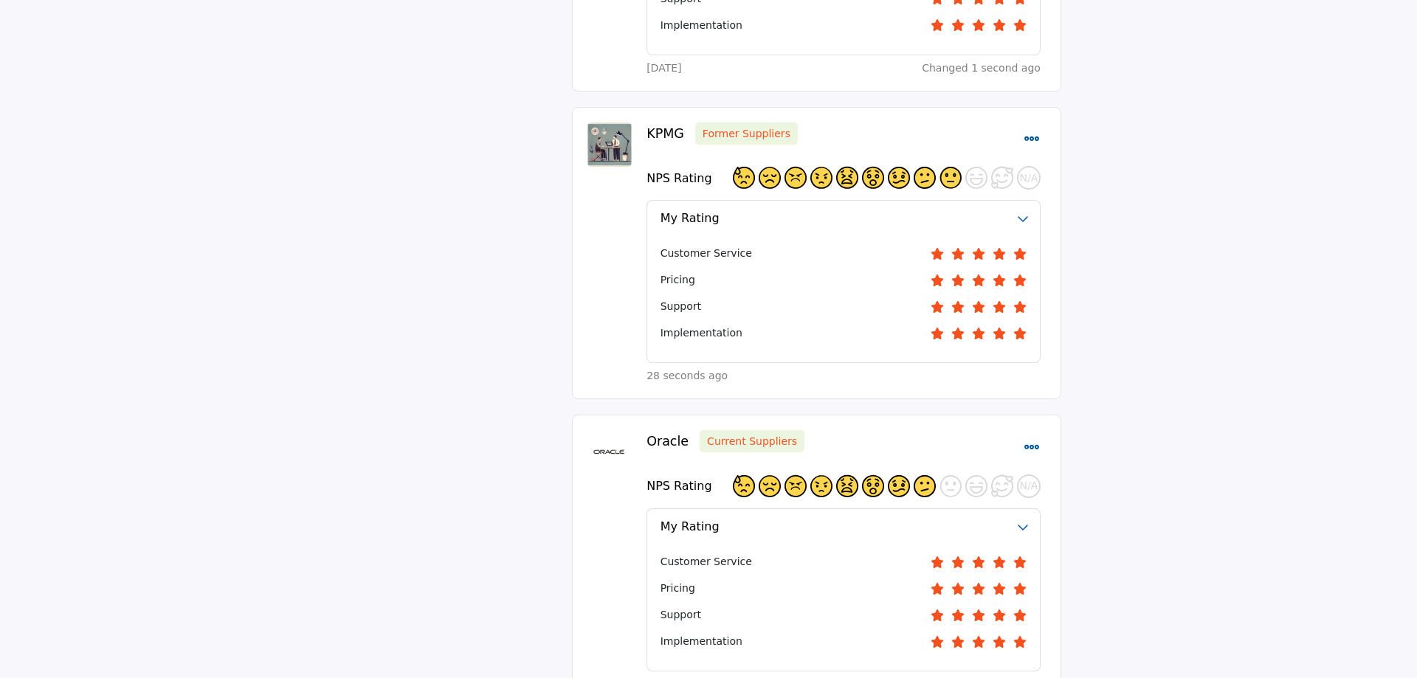
click at [1030, 131] on icon "Select Dropdown Menu Options" at bounding box center [1032, 139] width 16 height 16
click at [1059, 193] on button "Remove Supplier" at bounding box center [1100, 207] width 153 height 29
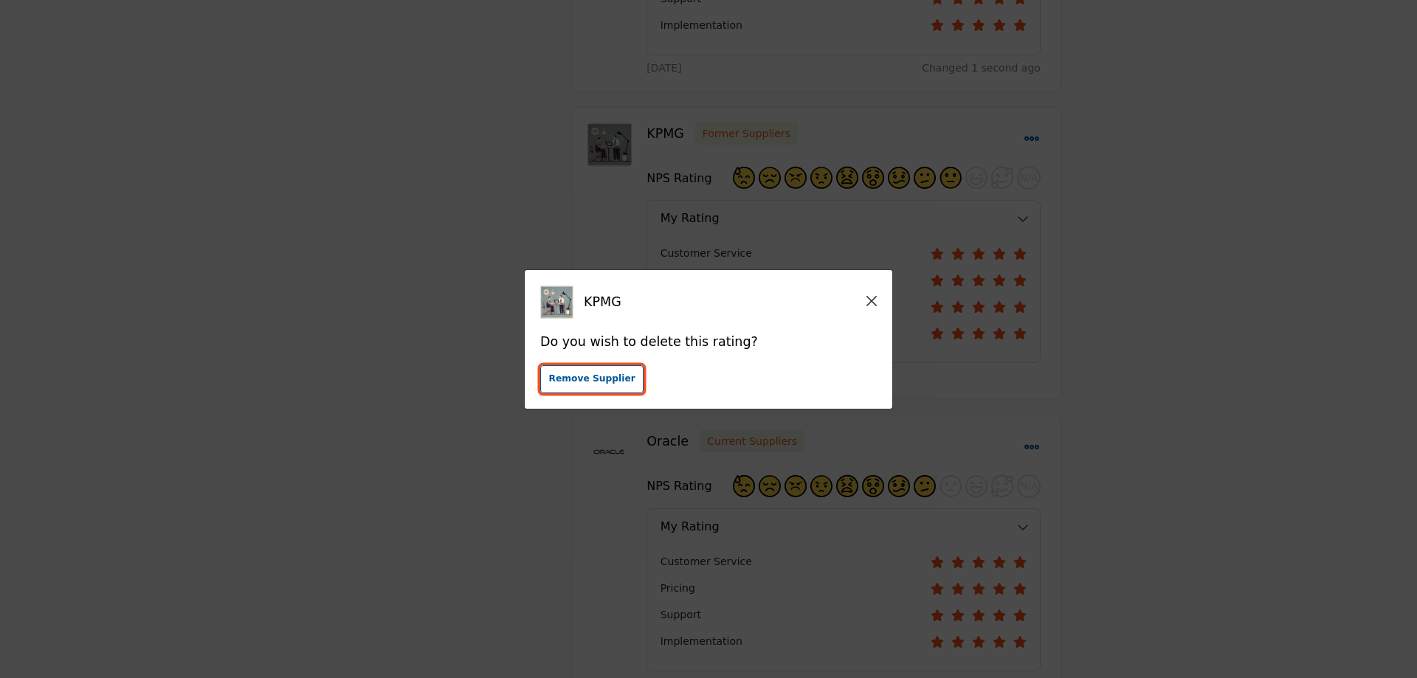
click at [572, 385] on span "Remove Supplier" at bounding box center [592, 378] width 86 height 13
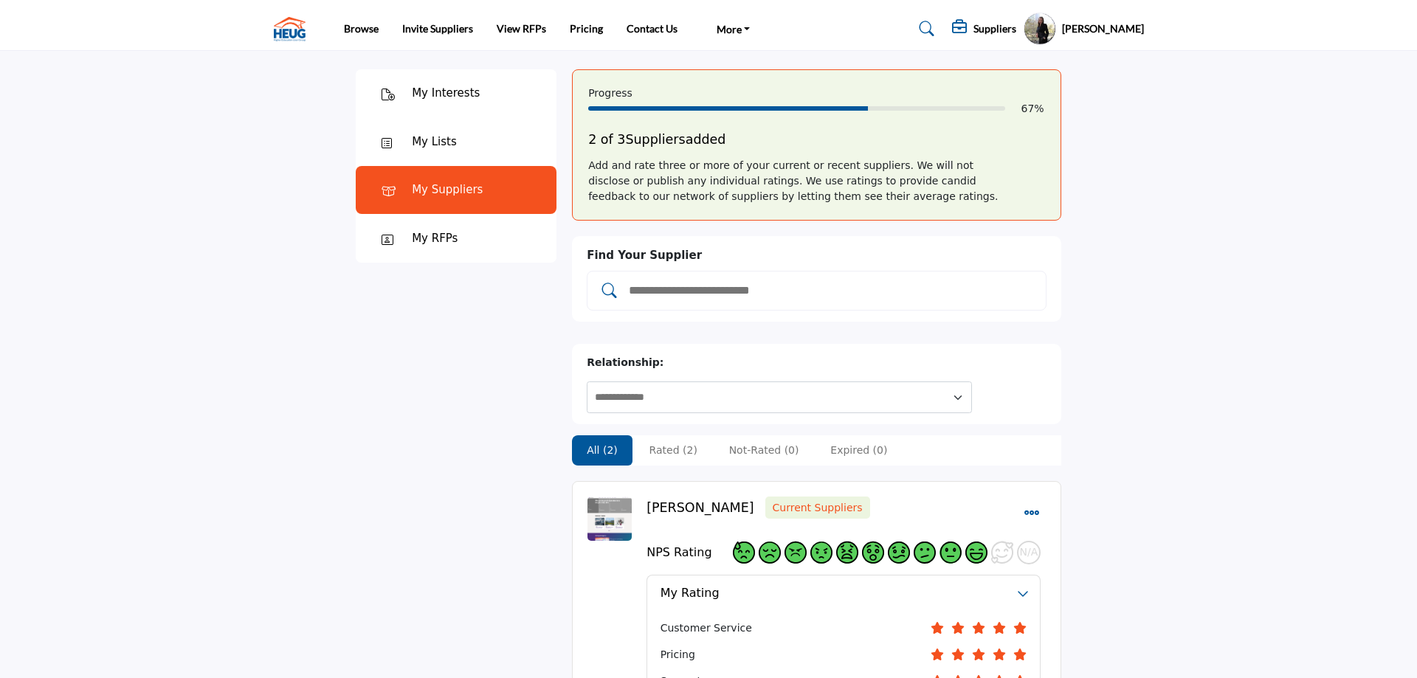
click at [788, 300] on input "Add and rate your suppliers" at bounding box center [831, 290] width 409 height 19
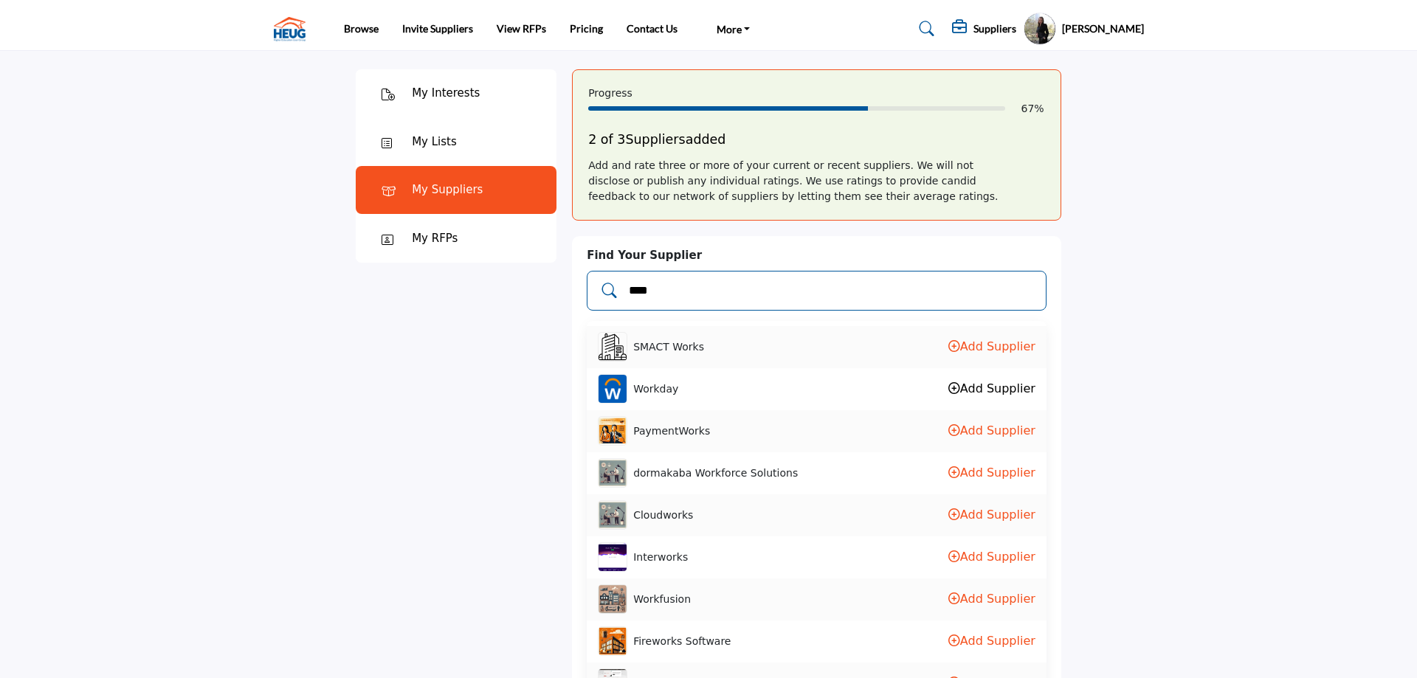
type input "****"
click at [800, 386] on li "Workday Add Supplier" at bounding box center [817, 389] width 460 height 42
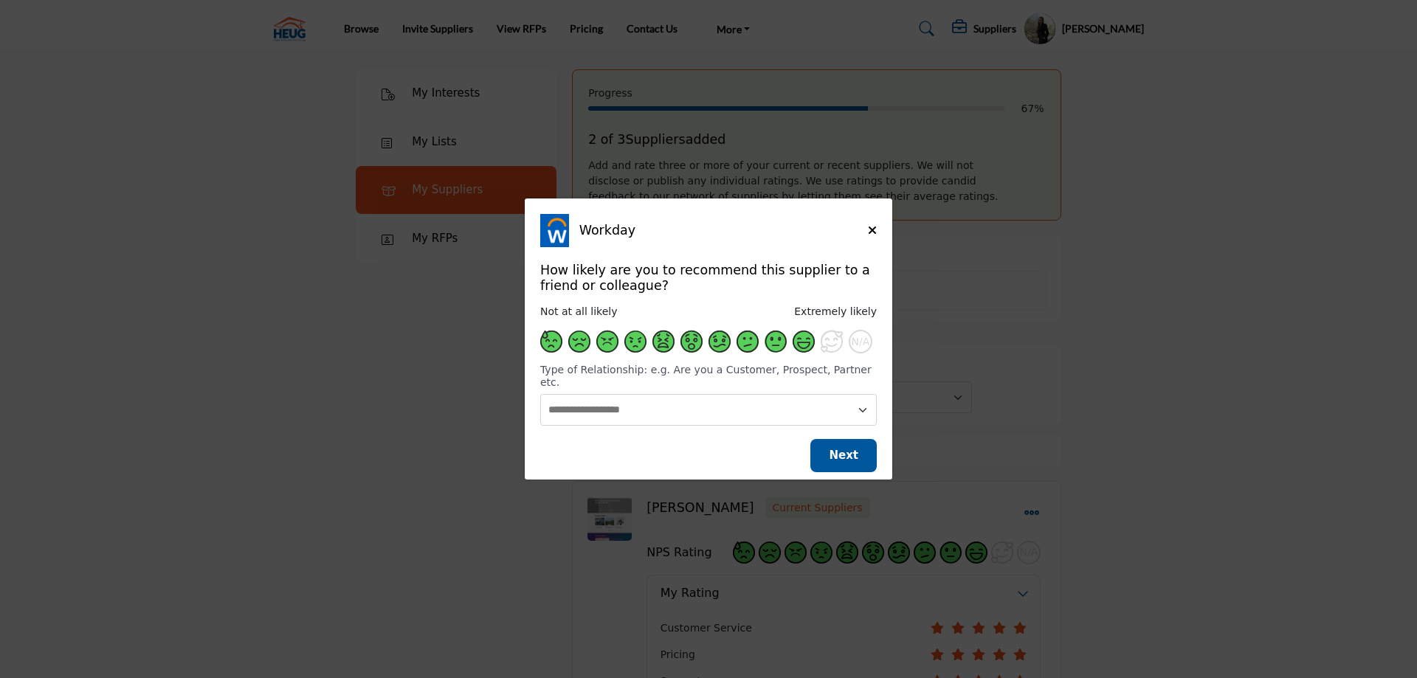
click at [812, 348] on span "Supplier Rating and Recommendation Modal for Workday" at bounding box center [804, 342] width 22 height 22
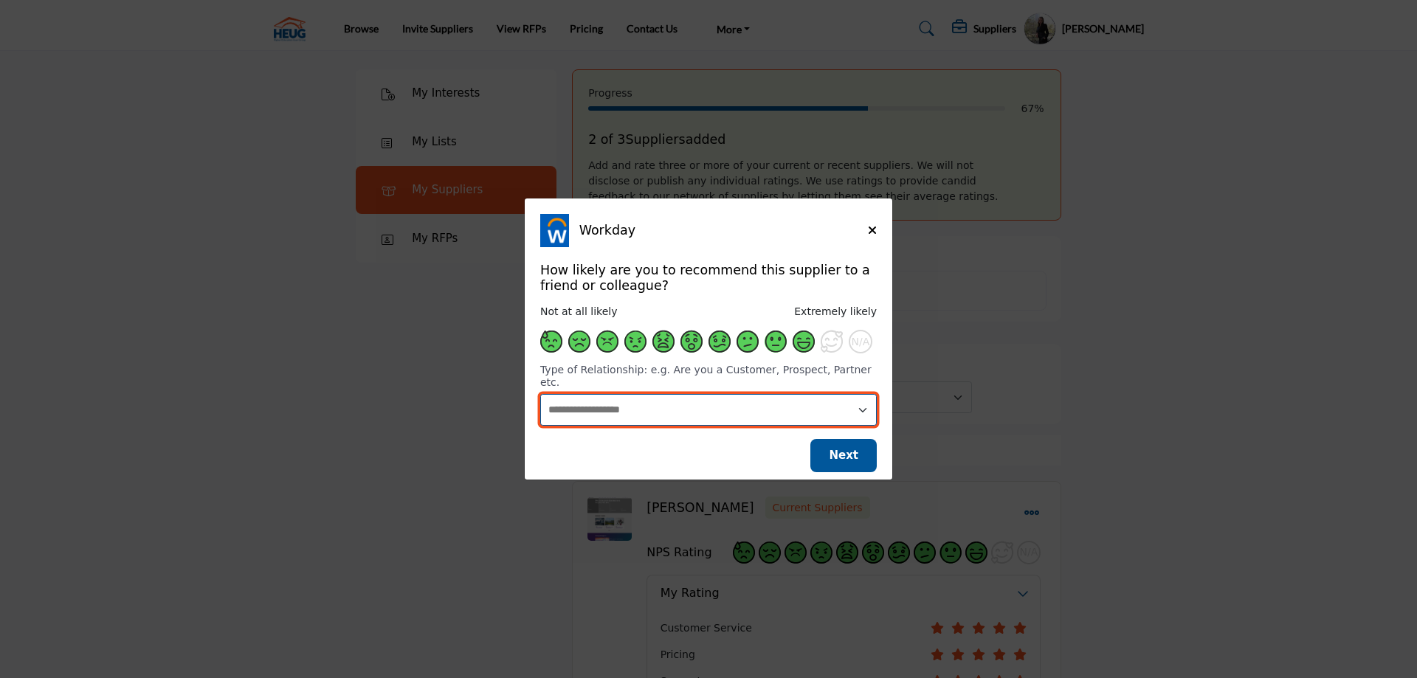
click at [540, 394] on select "**********" at bounding box center [708, 410] width 336 height 32
select select "********"
click option "**********" at bounding box center [0, 0] width 0 height 0
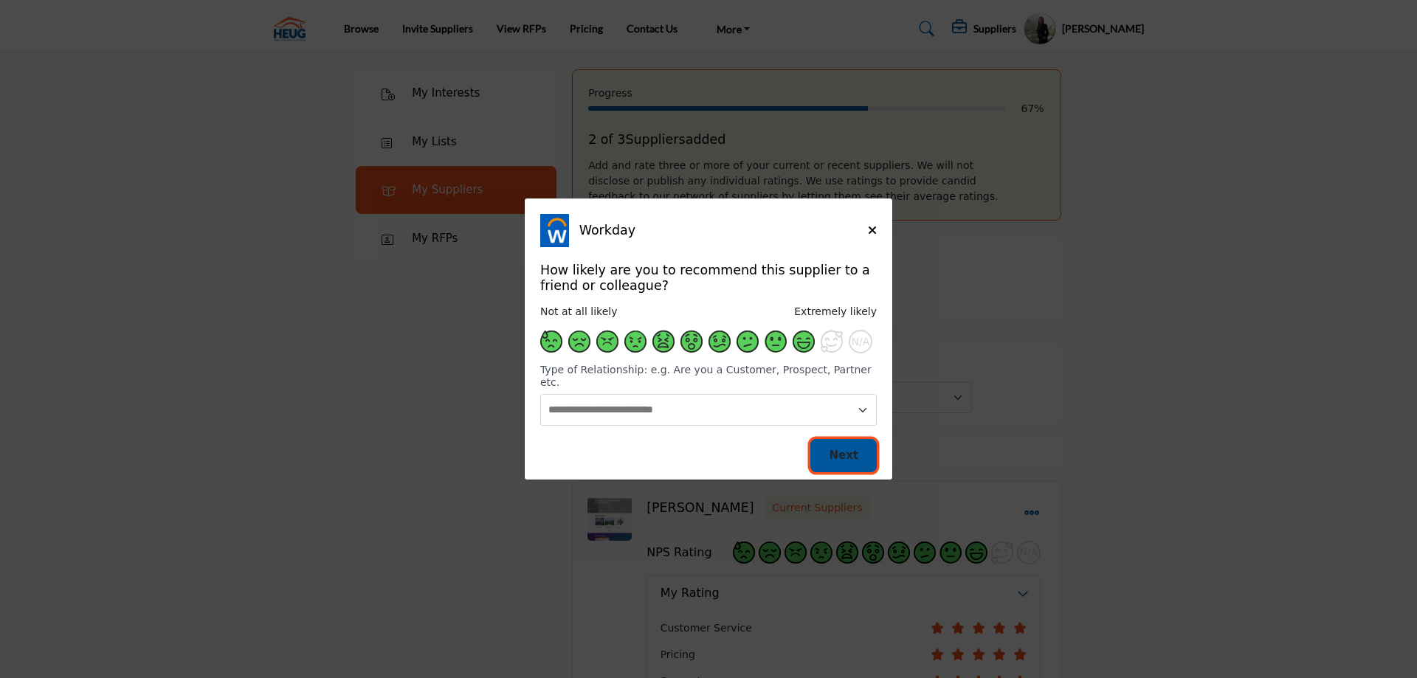
click at [832, 449] on button "Next" at bounding box center [843, 455] width 66 height 33
click at [829, 441] on button "Next" at bounding box center [843, 455] width 66 height 33
click at [871, 224] on div "Workday" at bounding box center [708, 230] width 336 height 33
click at [869, 236] on icon "Close" at bounding box center [872, 230] width 9 height 12
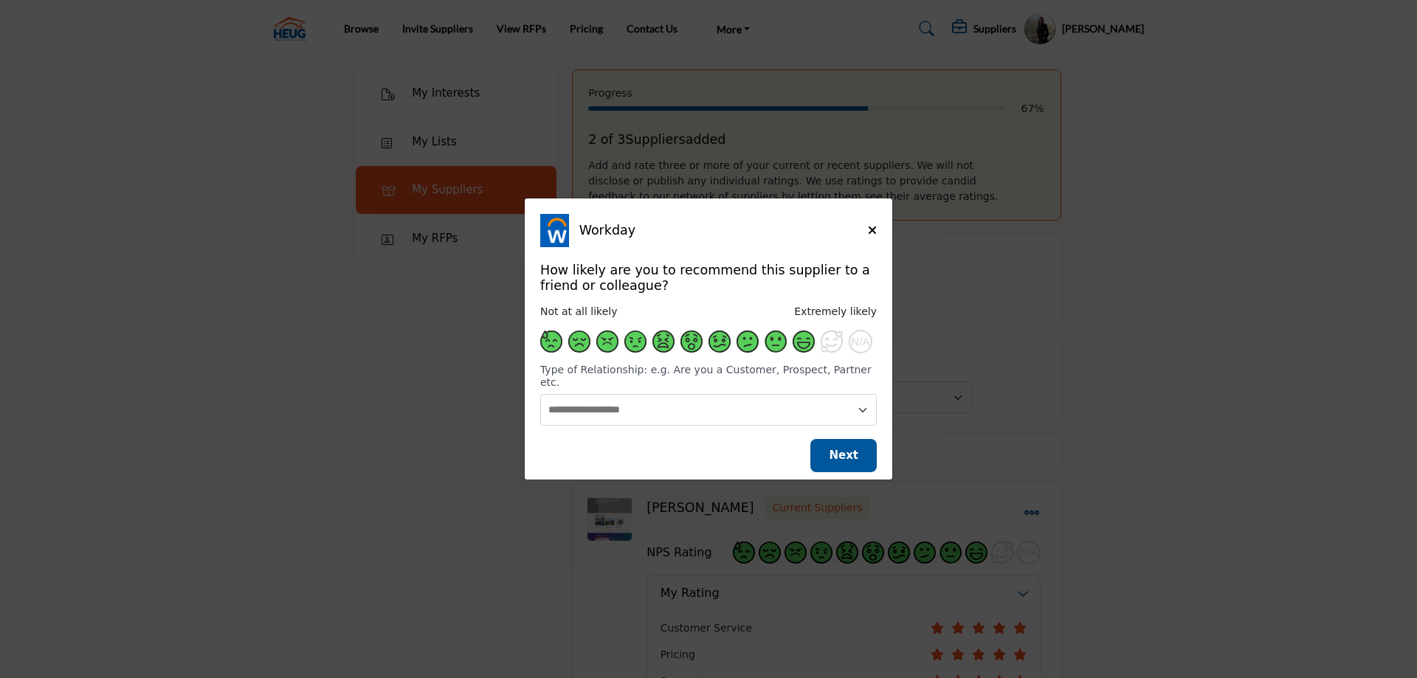
click at [798, 346] on span "Supplier Rating and Recommendation Modal for Workday" at bounding box center [804, 342] width 22 height 22
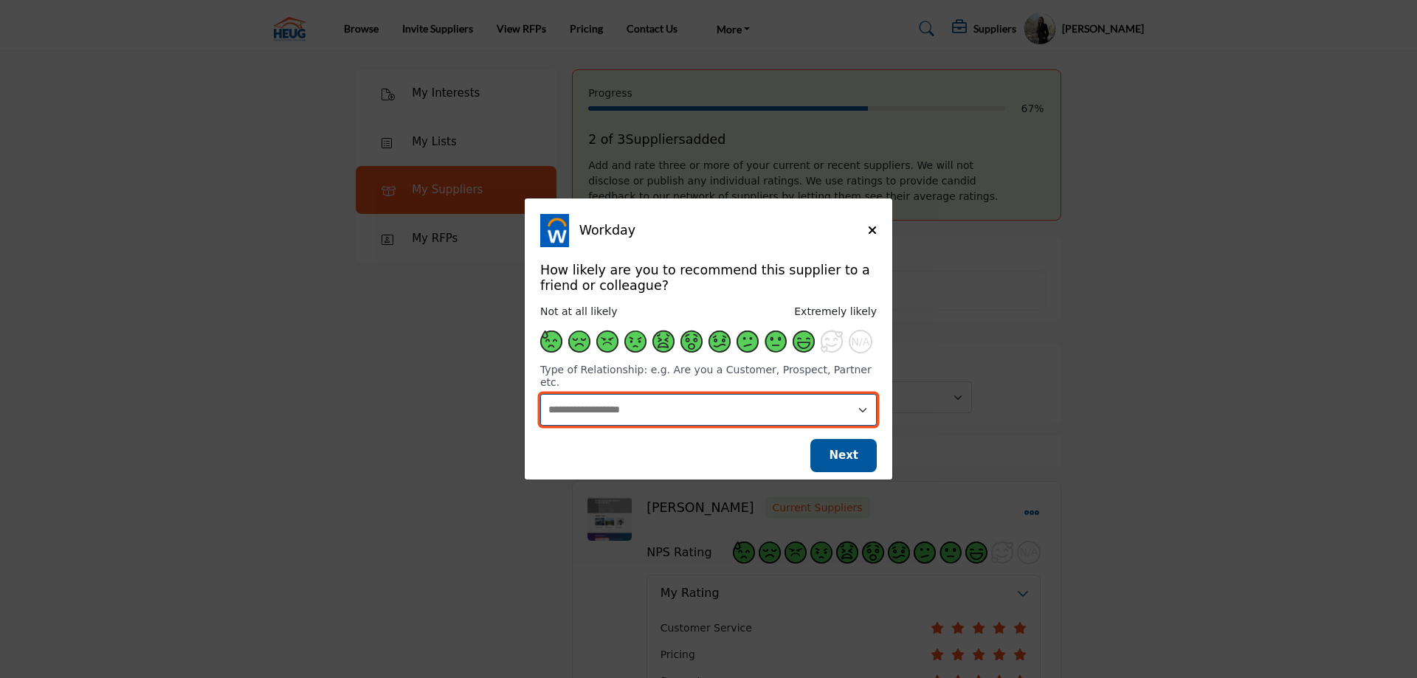
click at [540, 394] on select "**********" at bounding box center [708, 410] width 336 height 32
select select "********"
click option "**********" at bounding box center [0, 0] width 0 height 0
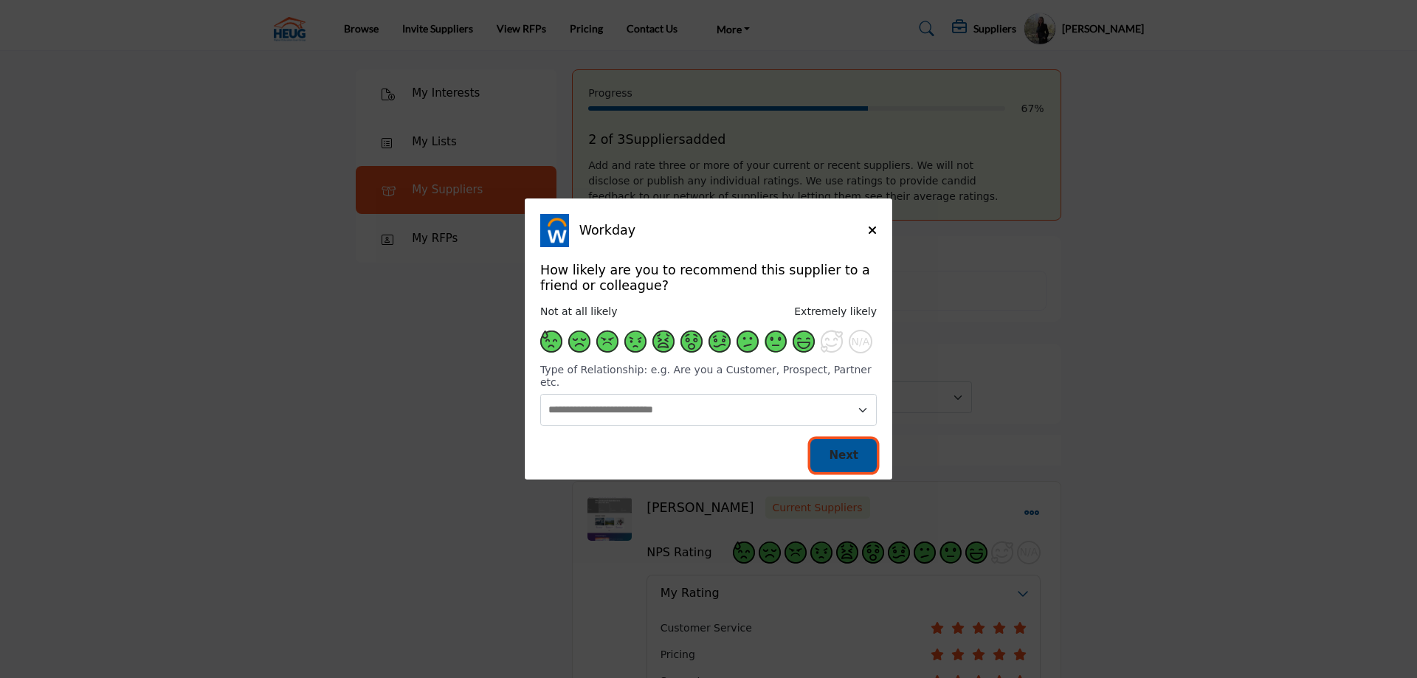
click at [853, 449] on span "Next" at bounding box center [844, 455] width 30 height 13
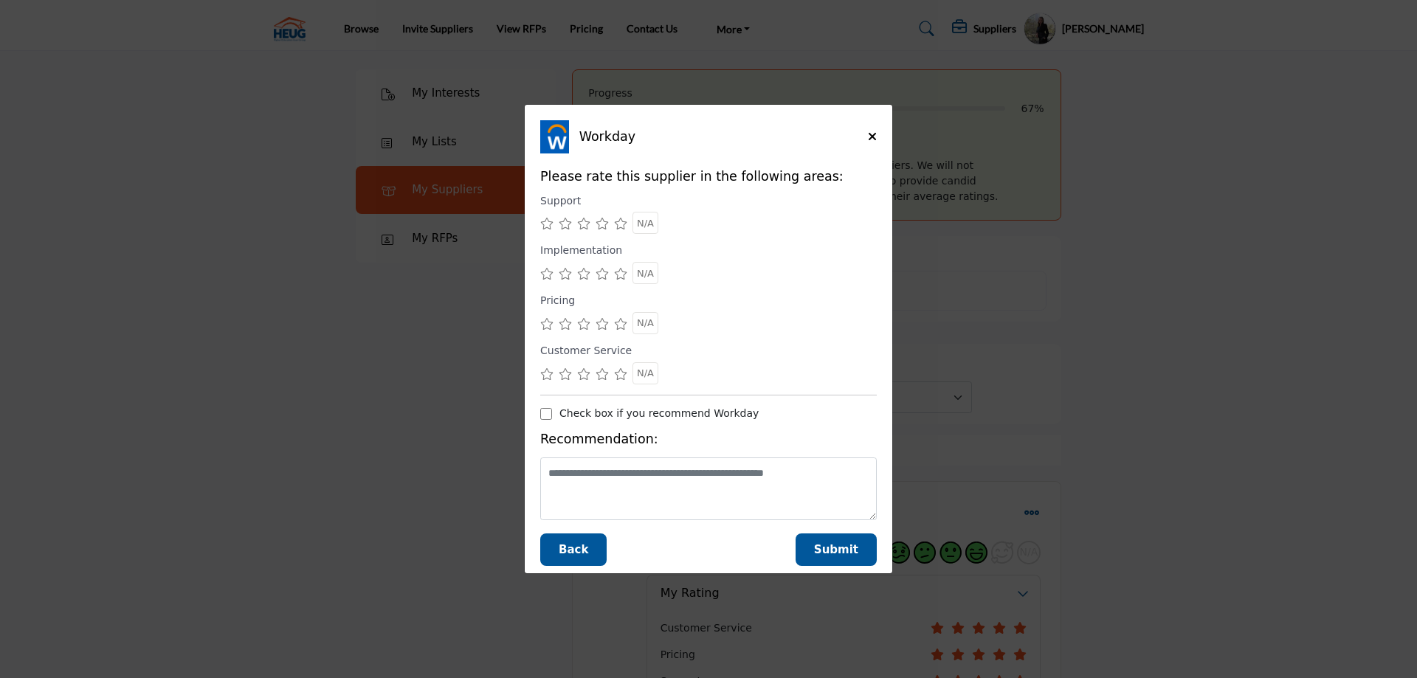
click at [618, 225] on icon "Supplier Rating and Recommendation Modal for Workday" at bounding box center [620, 224] width 13 height 12
click at [604, 274] on icon "Supplier Rating and Recommendation Modal for Workday" at bounding box center [602, 274] width 13 height 12
click at [604, 325] on icon "Supplier Rating and Recommendation Modal for Workday" at bounding box center [602, 324] width 13 height 12
click at [619, 375] on icon "Supplier Rating and Recommendation Modal for Workday" at bounding box center [620, 374] width 13 height 12
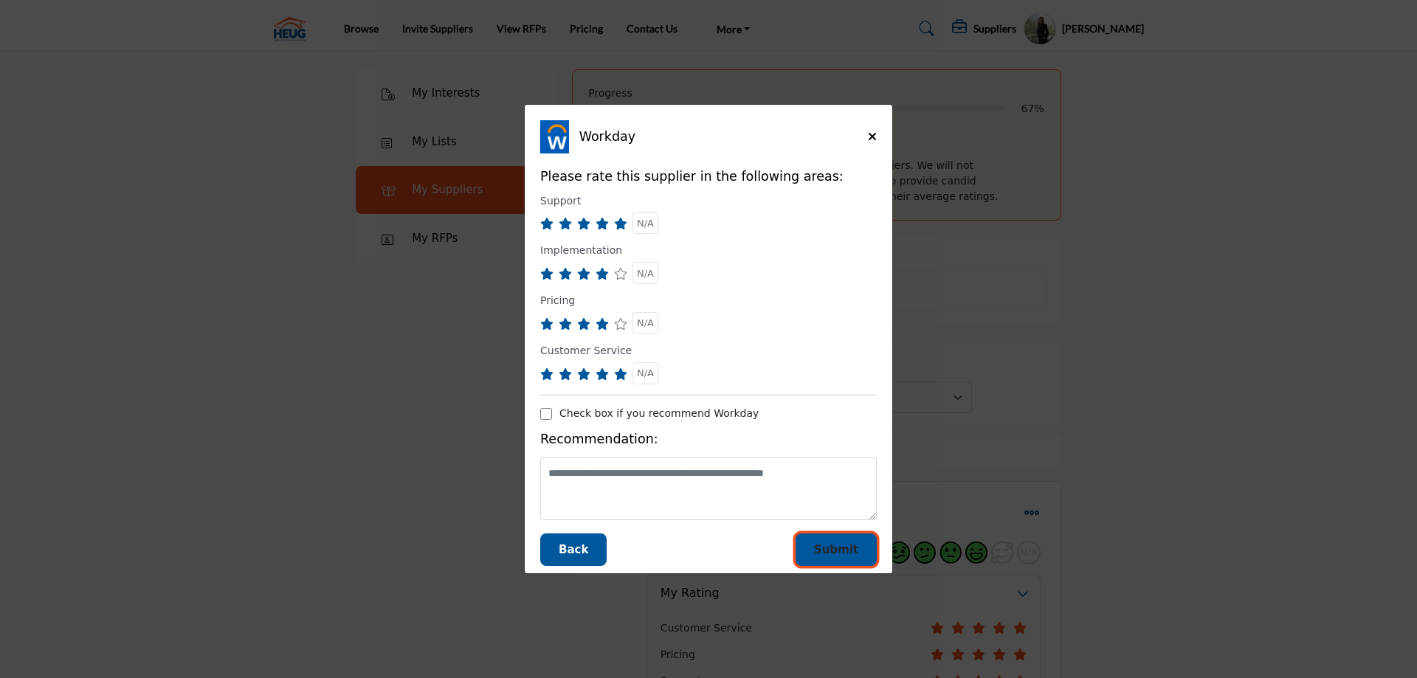
click at [816, 547] on button "Submit" at bounding box center [835, 550] width 81 height 33
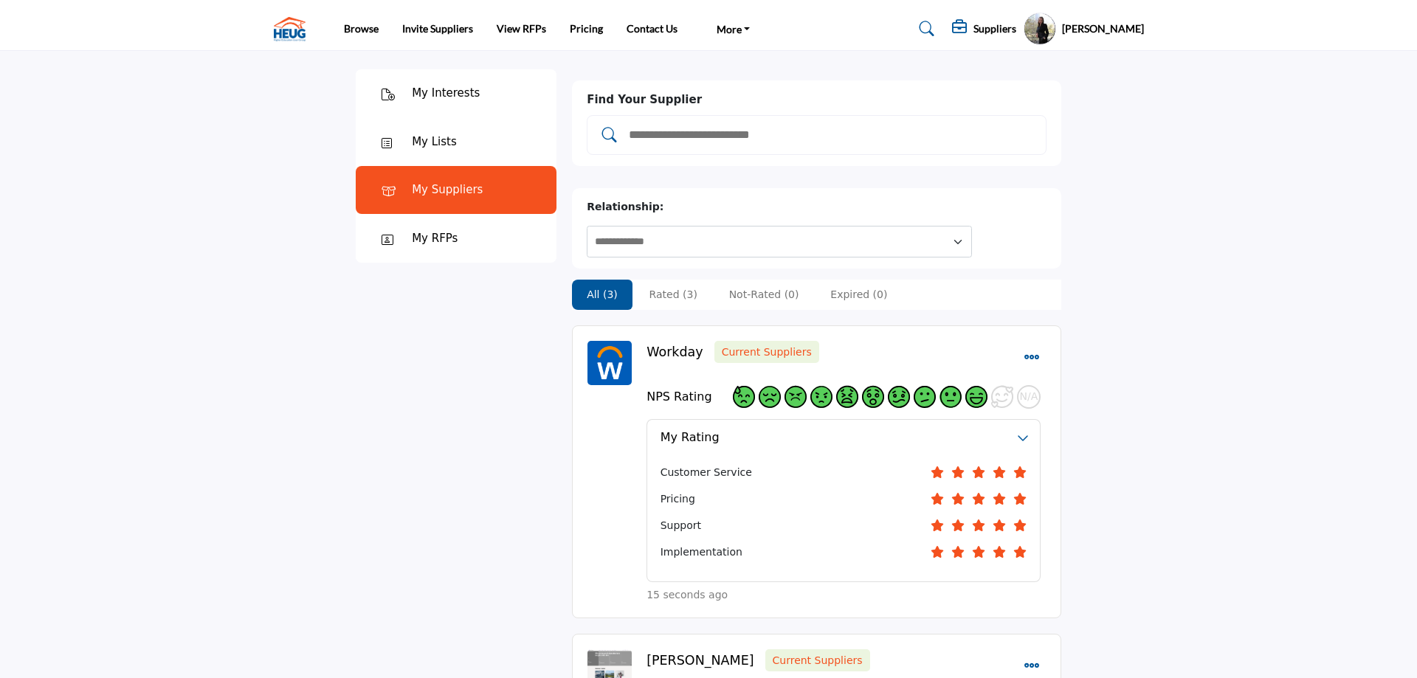
click at [475, 235] on div "My RFPs" at bounding box center [456, 238] width 201 height 49
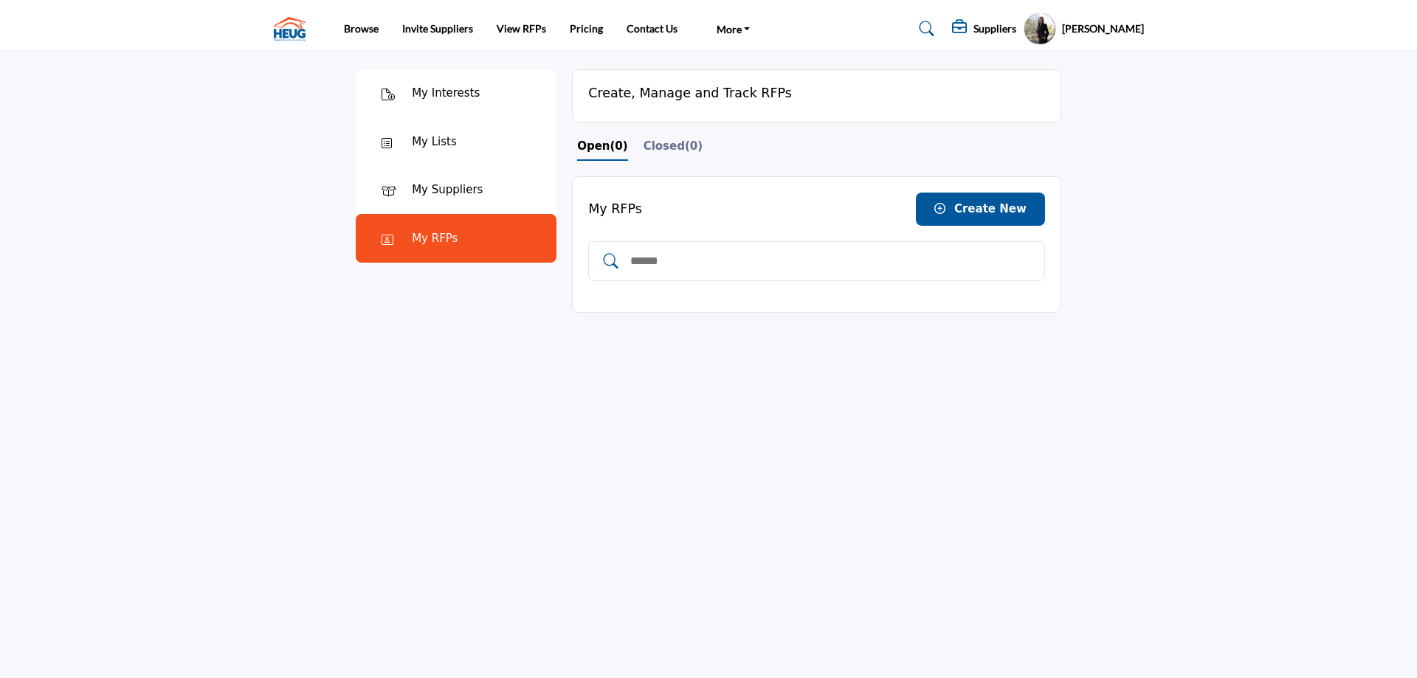
click at [669, 253] on input "text" at bounding box center [832, 261] width 406 height 19
type input "****"
click at [612, 29] on ul "Browse Invite Suppliers View RFPs Pricing Contact Us More [DOMAIN_NAME]" at bounding box center [555, 28] width 422 height 27
click at [603, 32] on link "Pricing" at bounding box center [586, 28] width 33 height 13
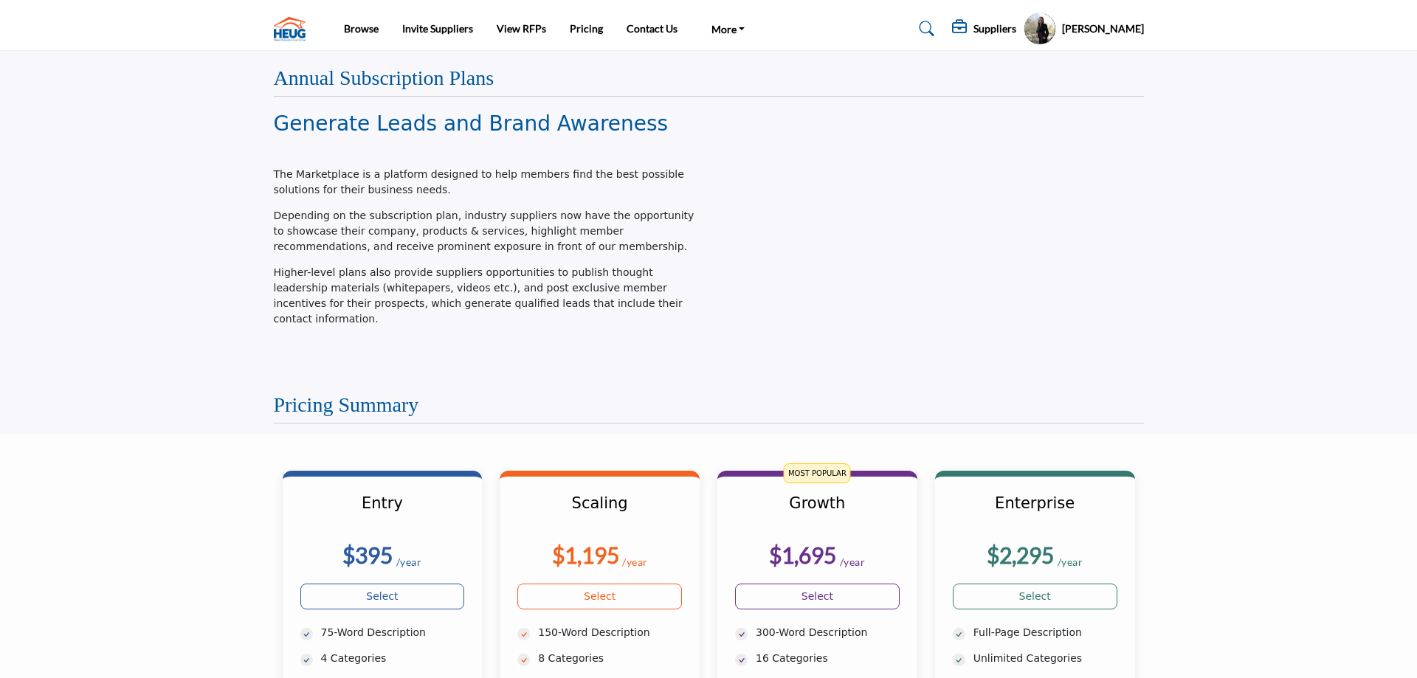
click at [532, 234] on p "Depending on the subscription plan, industry suppliers now have the opportunity…" at bounding box center [487, 231] width 427 height 46
